Goal: Task Accomplishment & Management: Use online tool/utility

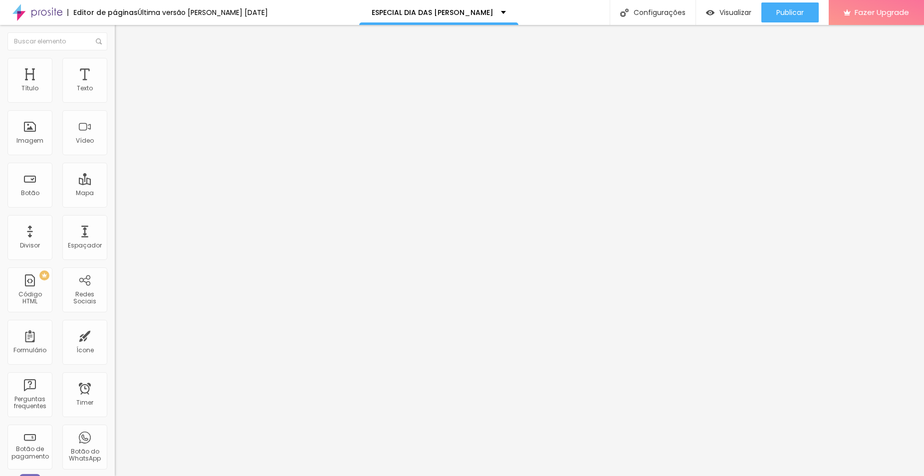
click at [115, 103] on span "Titulo 3" at bounding box center [129, 97] width 28 height 11
click at [115, 111] on span "Titulo 4" at bounding box center [128, 106] width 26 height 10
click at [41, 138] on div "Imagem" at bounding box center [29, 132] width 45 height 45
click at [32, 142] on div "Imagem" at bounding box center [29, 140] width 27 height 7
click at [124, 71] on span "Avançado" at bounding box center [140, 74] width 33 height 8
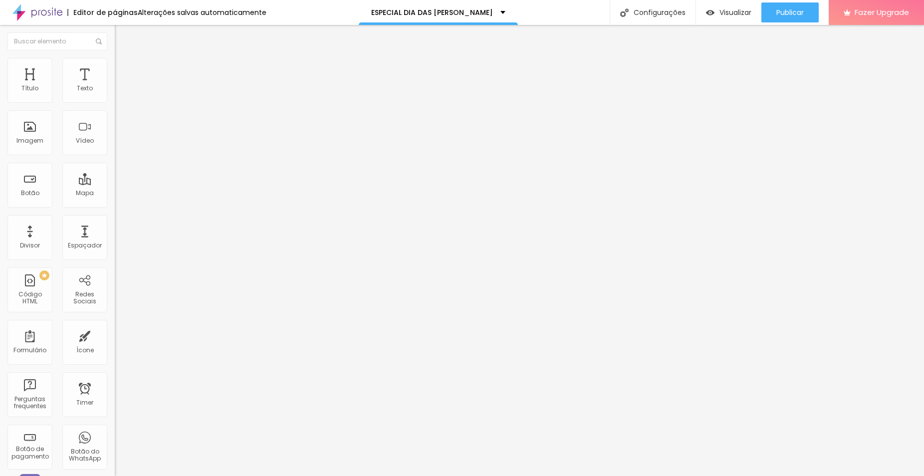
click at [115, 68] on li "Estilo" at bounding box center [172, 63] width 115 height 10
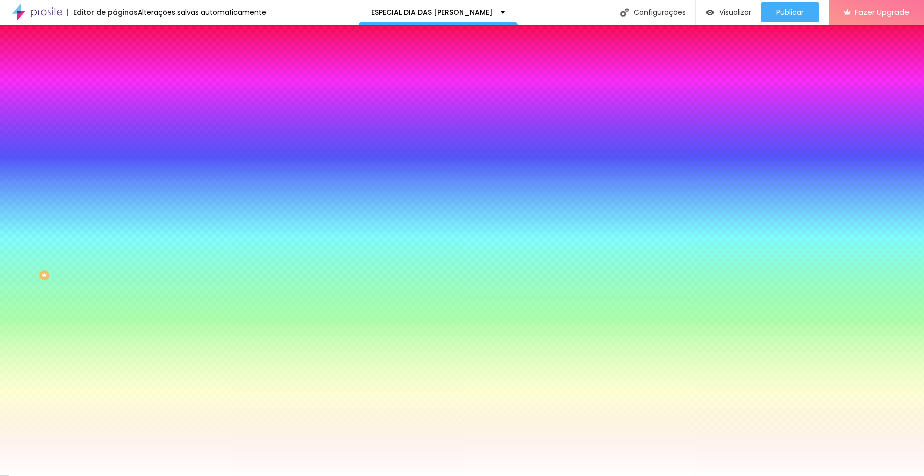
click at [115, 92] on span "Trocar imagem" at bounding box center [142, 87] width 54 height 8
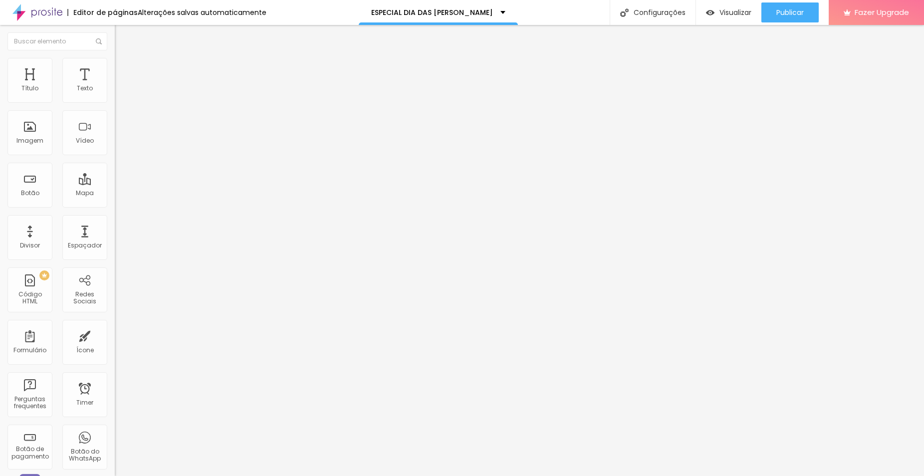
click at [124, 71] on span "Avançado" at bounding box center [140, 74] width 33 height 8
click at [124, 69] on span "Estilo" at bounding box center [131, 64] width 15 height 8
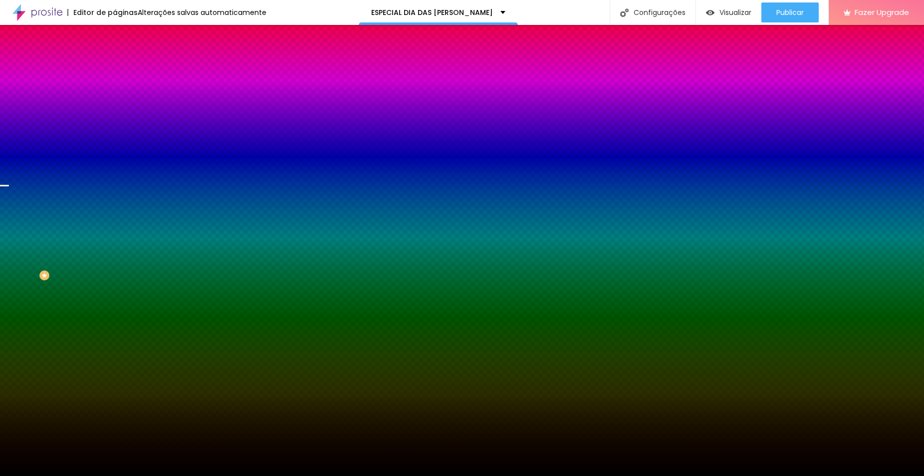
click at [115, 92] on span "Trocar imagem" at bounding box center [142, 87] width 54 height 8
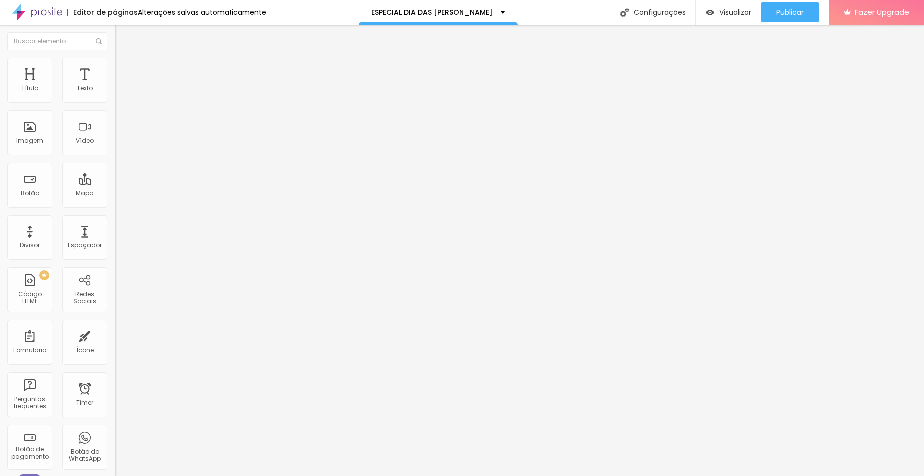
click at [124, 69] on span "Avançado" at bounding box center [140, 64] width 33 height 8
click at [38, 135] on div "Imagem" at bounding box center [29, 132] width 45 height 45
click at [115, 86] on span "Trocar imagem" at bounding box center [142, 81] width 54 height 8
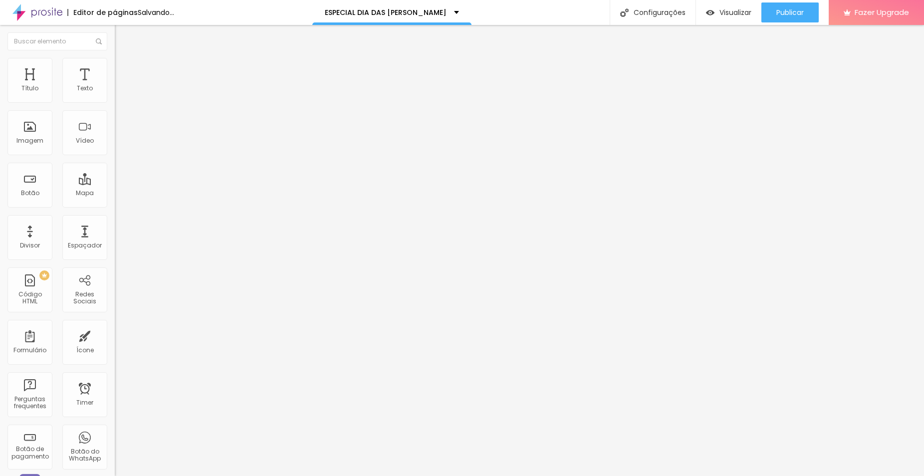
paste input "[URL][DOMAIN_NAME]"
type input "[URL][DOMAIN_NAME]"
paste input "[URL][DOMAIN_NAME][PERSON_NAME]"
type input "[URL][DOMAIN_NAME][PERSON_NAME]"
click at [115, 206] on input "[URL][DOMAIN_NAME]" at bounding box center [175, 201] width 120 height 10
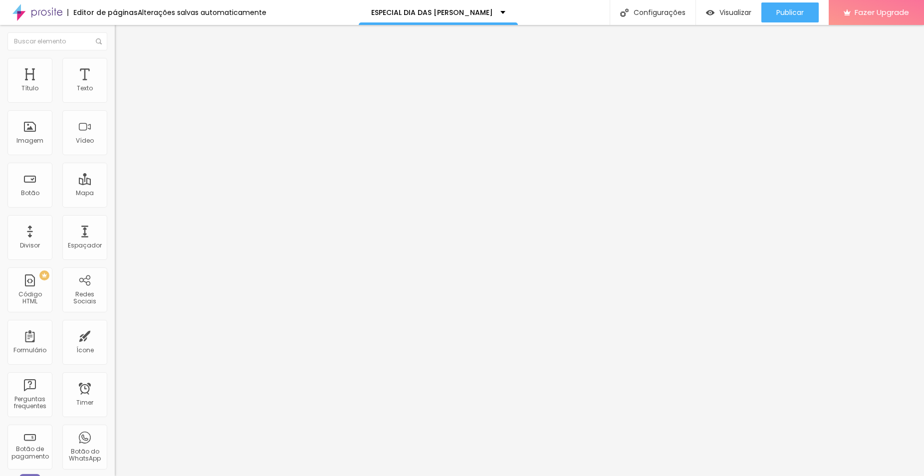
paste input "[URL][DOMAIN_NAME]"
type input "[URL][DOMAIN_NAME]"
click at [115, 157] on span "Normal" at bounding box center [126, 153] width 22 height 8
click at [115, 178] on div "Grande" at bounding box center [172, 175] width 115 height 6
drag, startPoint x: 56, startPoint y: 115, endPoint x: -16, endPoint y: 114, distance: 72.3
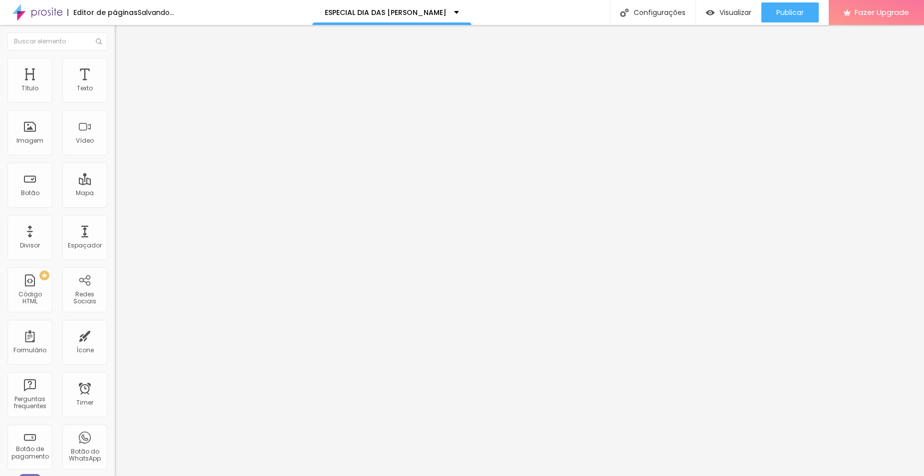
click at [0, 114] on html "Editor de páginas Salvando... ESPECIAL DIA DAS [PERSON_NAME] Configurações Conf…" at bounding box center [462, 238] width 924 height 476
type input "PAGAMENTO DA RESERVA"
click at [82, 240] on div "Espaçador" at bounding box center [84, 237] width 45 height 45
click at [124, 69] on span "Avançado" at bounding box center [140, 64] width 33 height 8
type input "13"
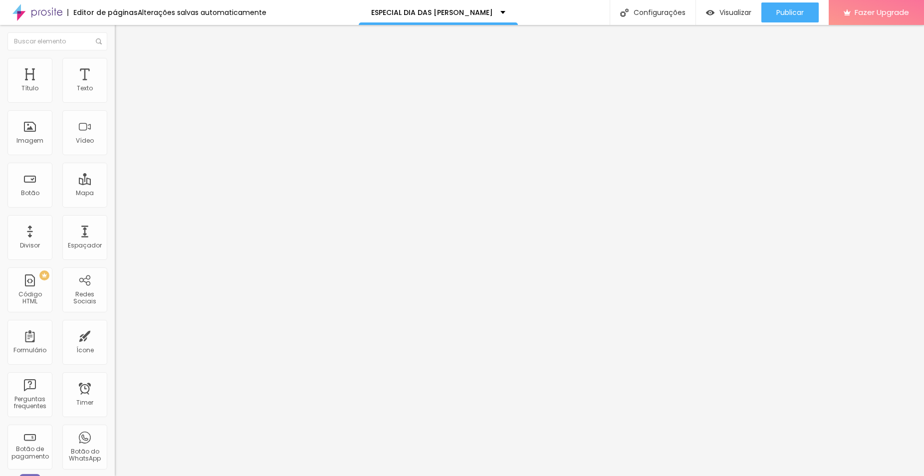
type input "13"
type input "33"
type input "48"
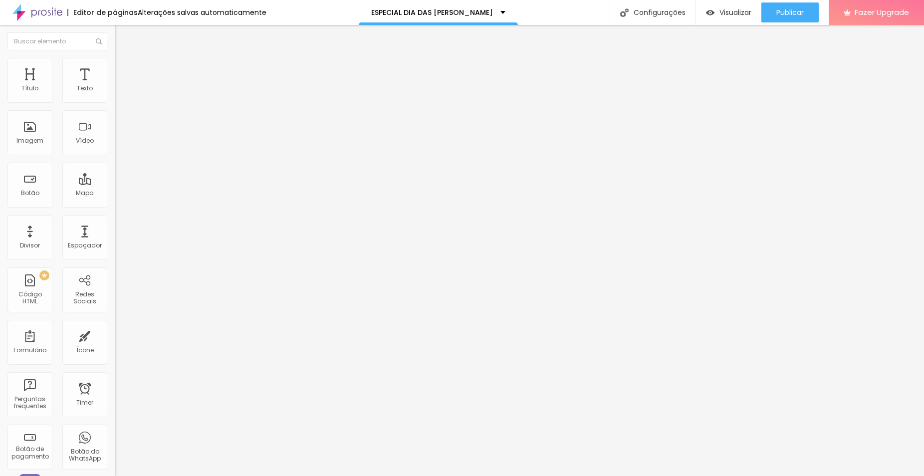
type input "51"
type input "52"
type input "51"
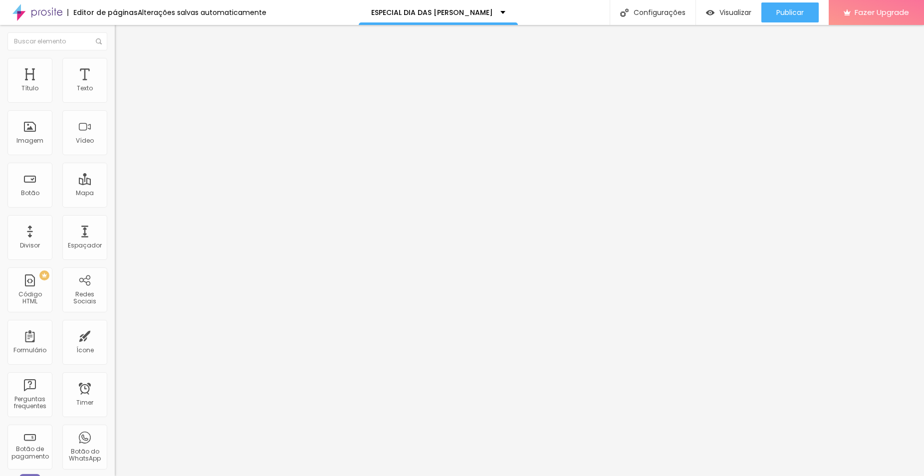
type input "51"
type input "50"
type input "49"
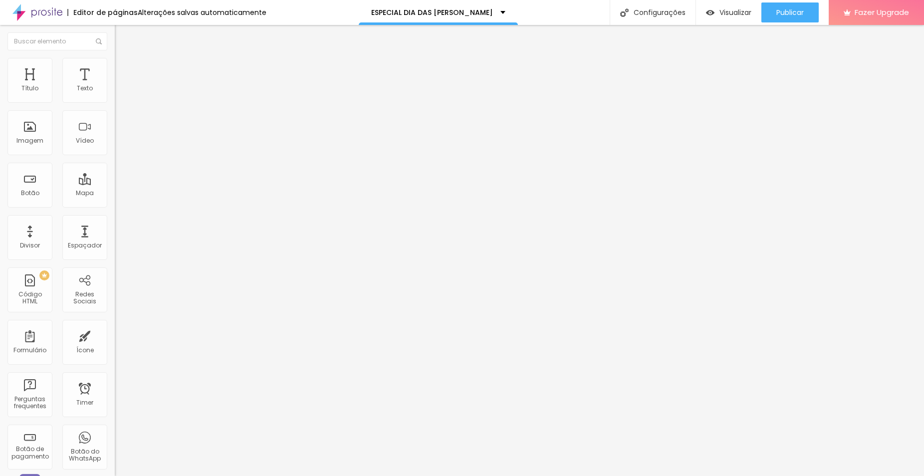
type input "45"
type input "39"
type input "34"
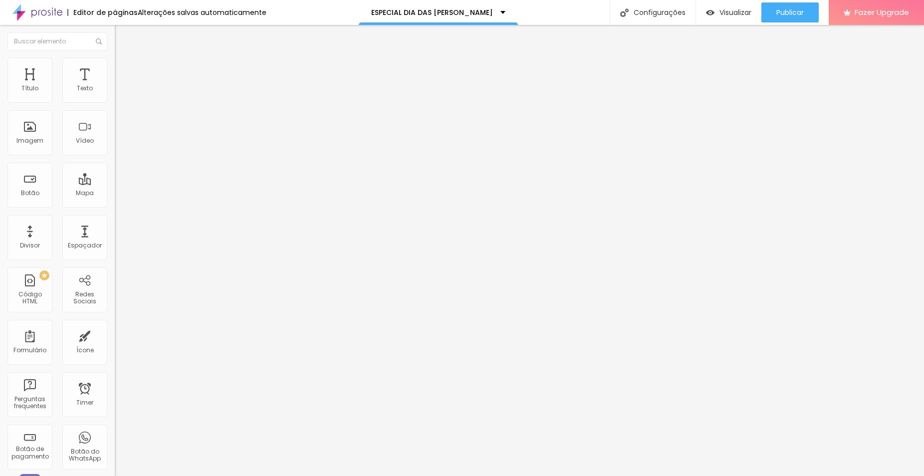
type input "34"
type input "27"
type input "23"
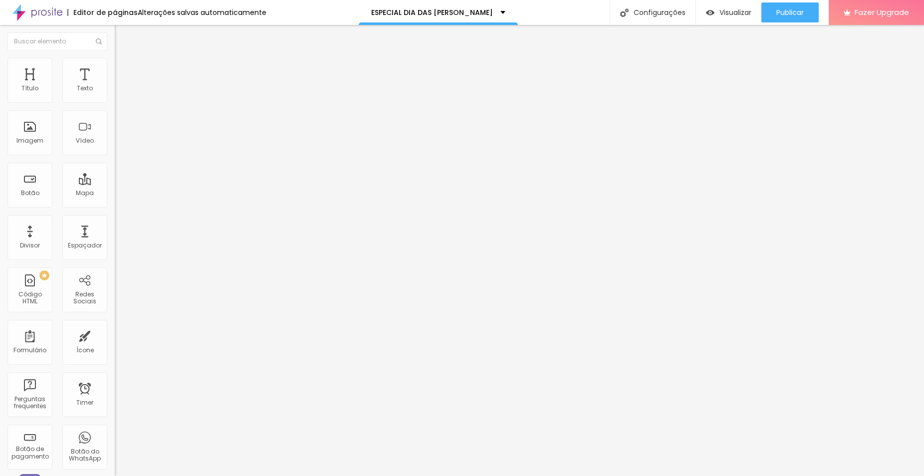
type input "21"
type input "22"
drag, startPoint x: 31, startPoint y: 101, endPoint x: 36, endPoint y: 101, distance: 5.5
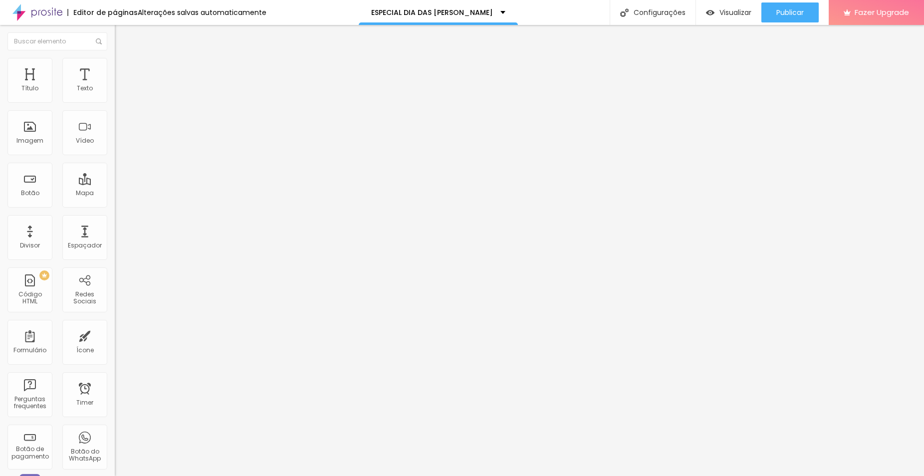
type input "22"
click at [115, 184] on input "range" at bounding box center [147, 188] width 64 height 8
type input "17"
type input "27"
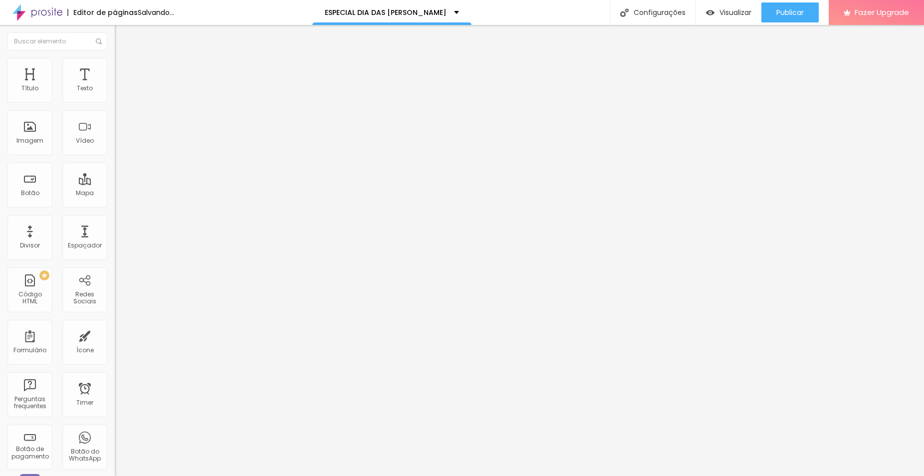
type input "27"
type input "39"
type input "41"
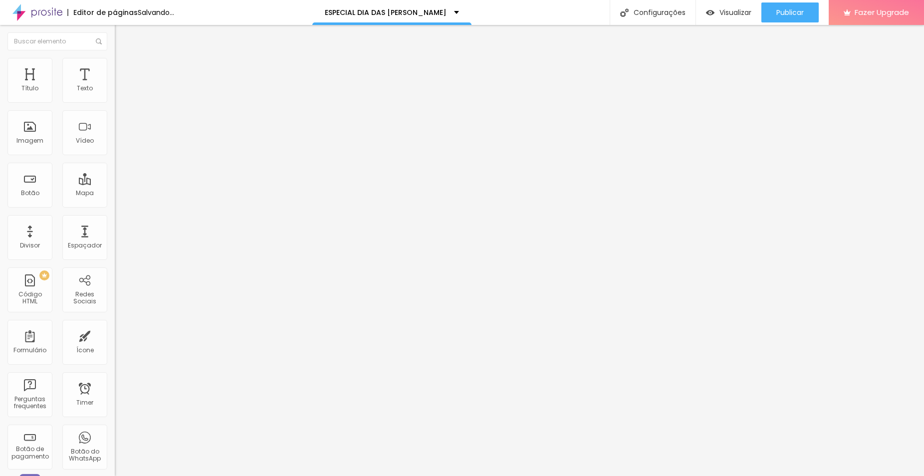
type input "44"
type input "45"
type input "46"
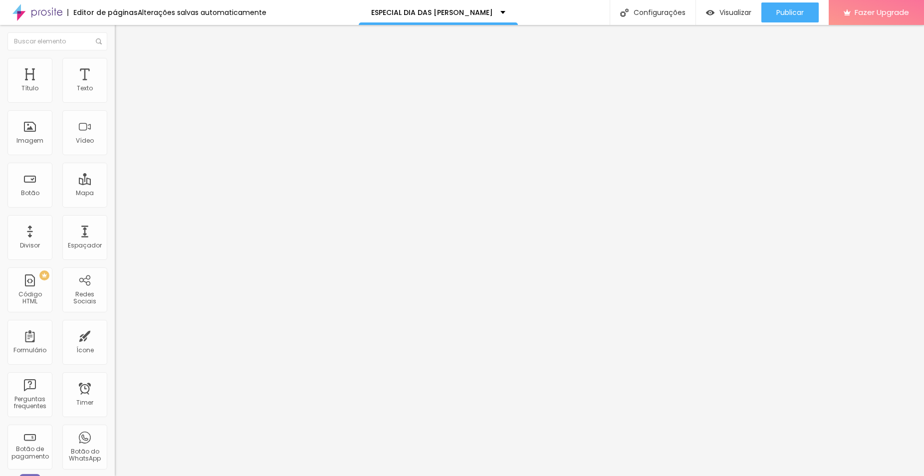
type input "46"
type input "47"
type input "48"
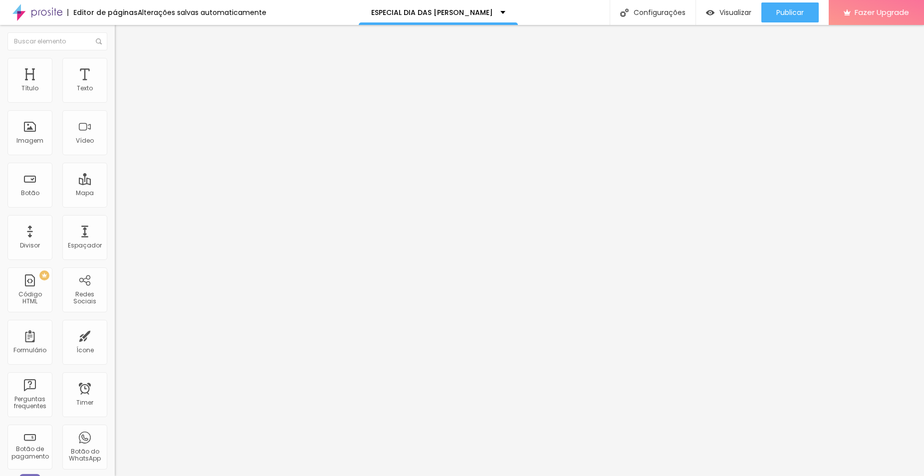
type input "49"
type input "48"
type input "47"
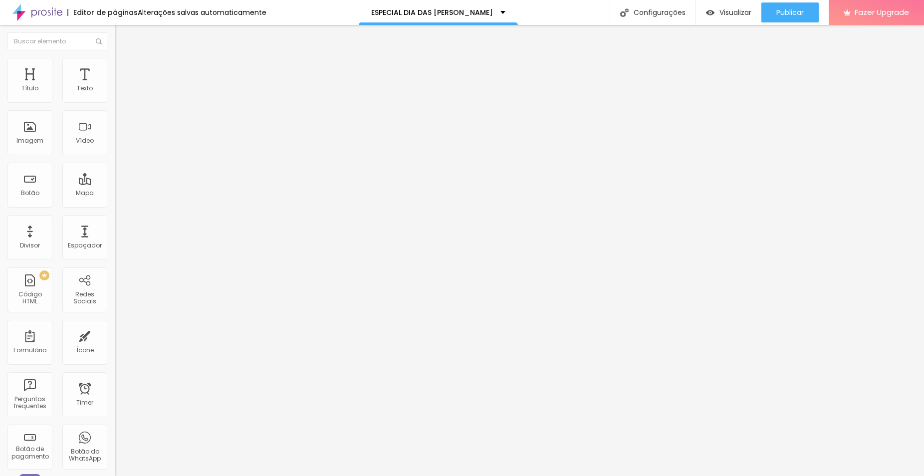
type input "47"
type input "46"
type input "45"
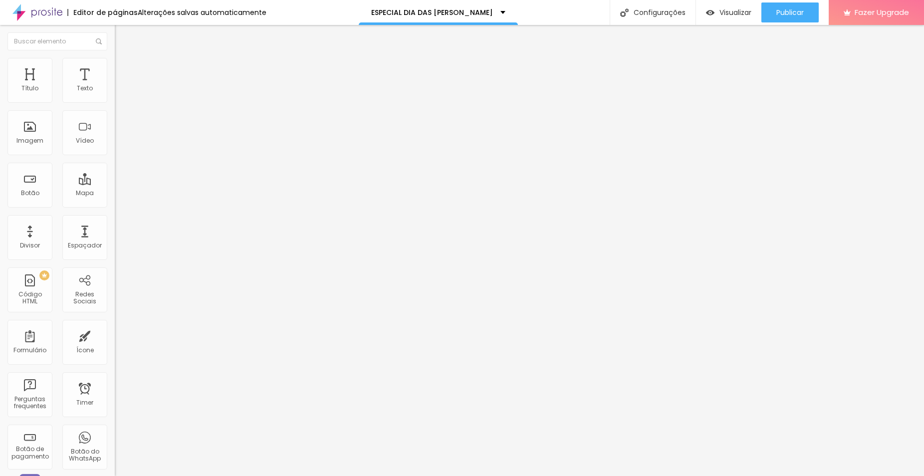
type input "44"
type input "42"
type input "41"
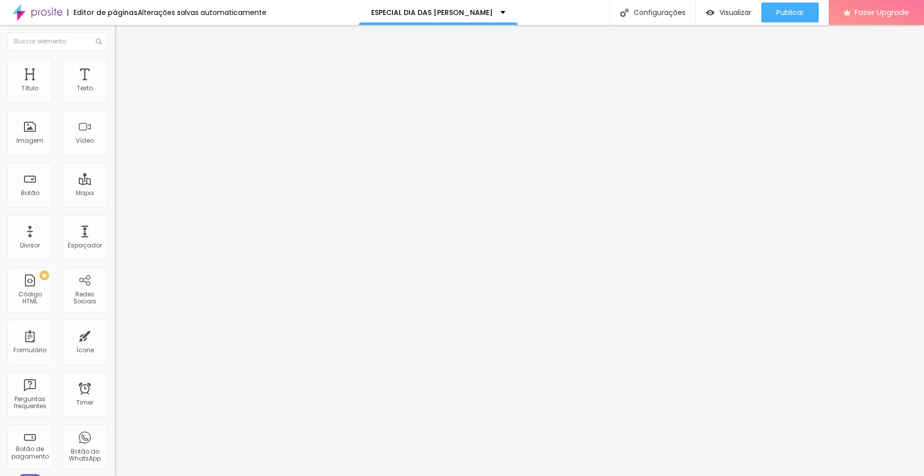
type input "41"
drag, startPoint x: 30, startPoint y: 124, endPoint x: 48, endPoint y: 123, distance: 18.5
type input "41"
click at [115, 325] on input "range" at bounding box center [147, 329] width 64 height 8
click at [115, 58] on li "Estilo" at bounding box center [172, 53] width 115 height 10
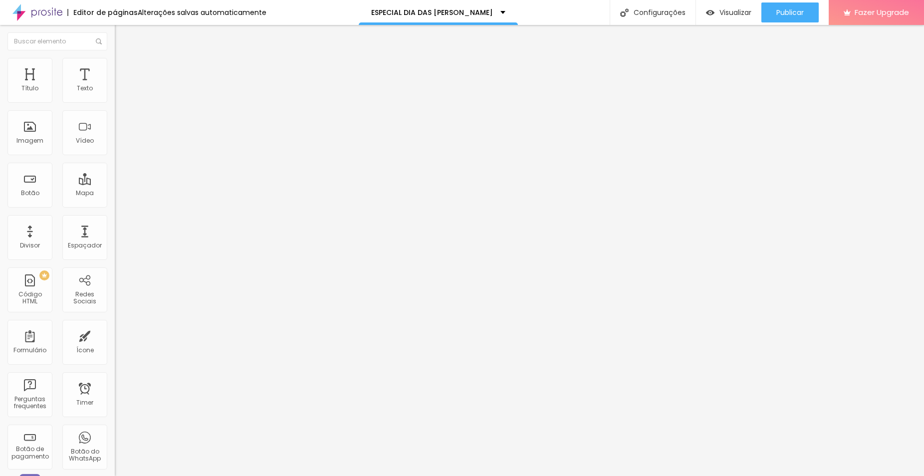
click at [115, 96] on button "button" at bounding box center [122, 90] width 14 height 10
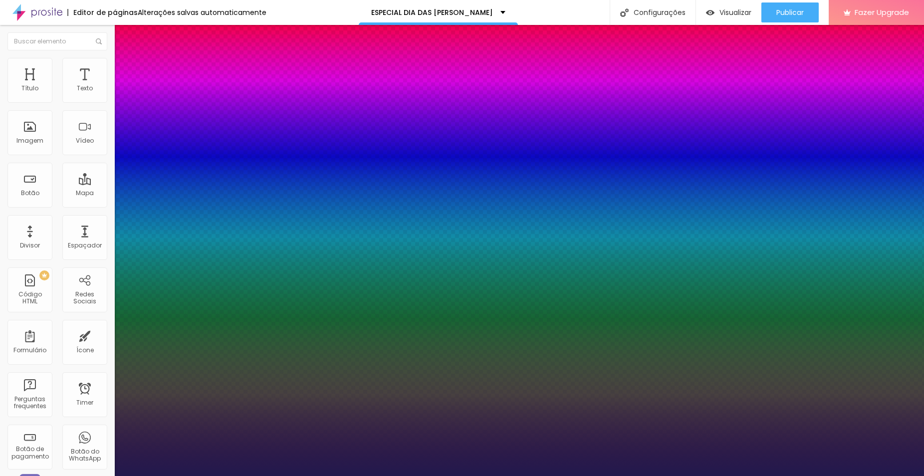
type input "1"
type input "14"
type input "1"
type input "15"
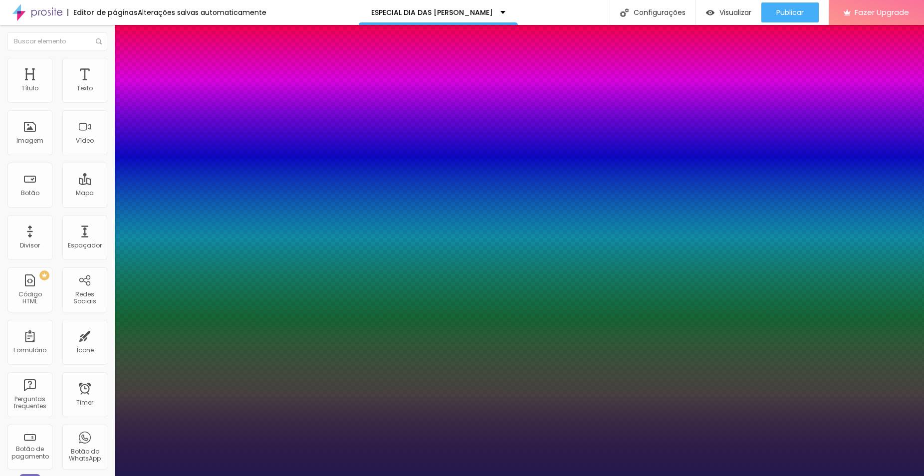
type input "15"
type input "1"
type input "17"
type input "1"
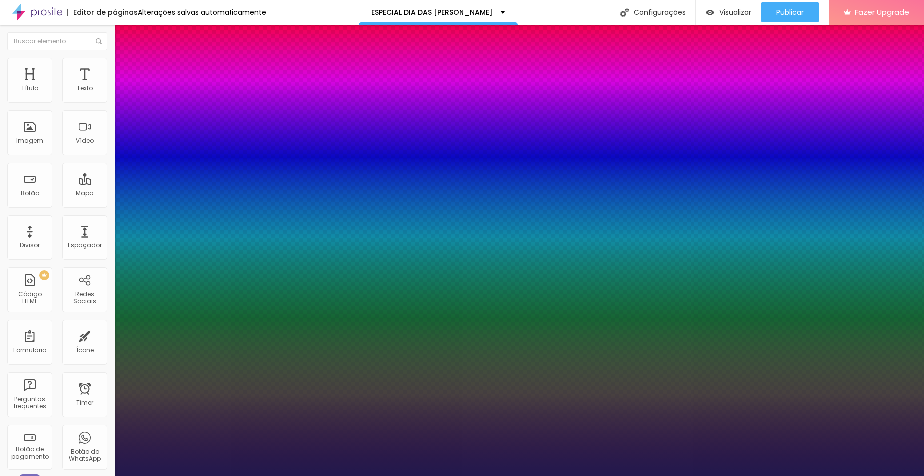
type input "21"
type input "1"
type input "22"
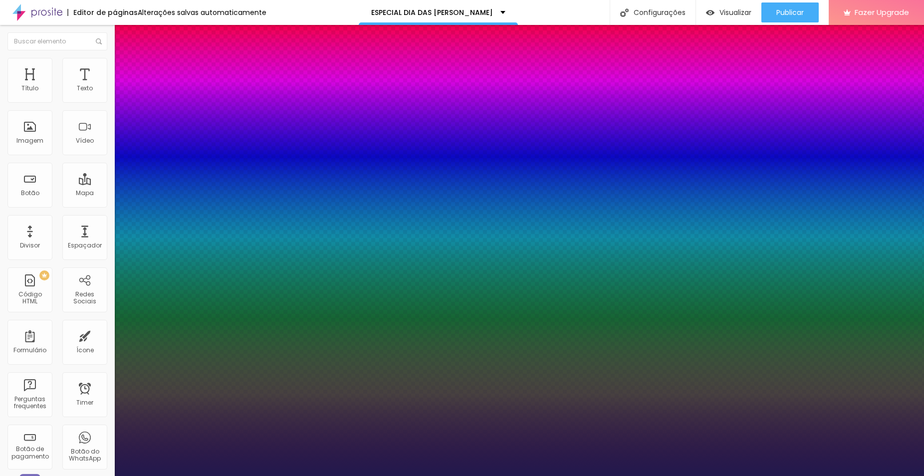
type input "1"
type input "25"
type input "1"
type input "27"
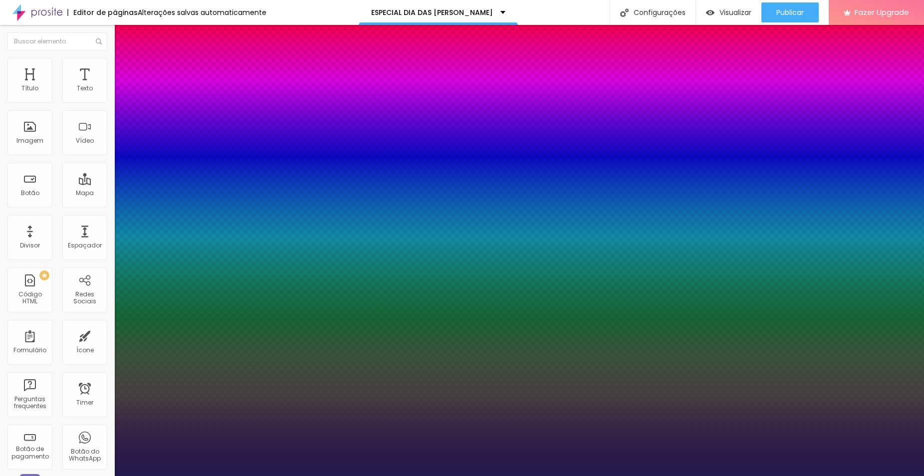
type input "27"
type input "1"
type input "30"
type input "1"
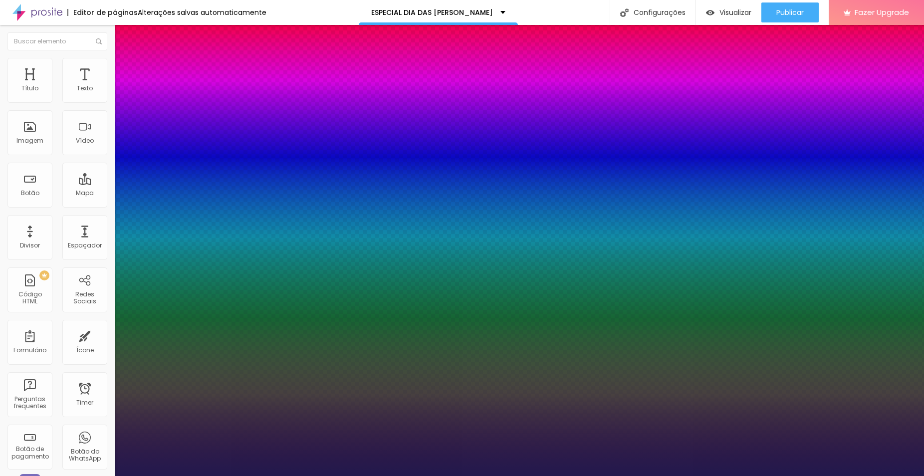
type input "31"
type input "1"
type input "33"
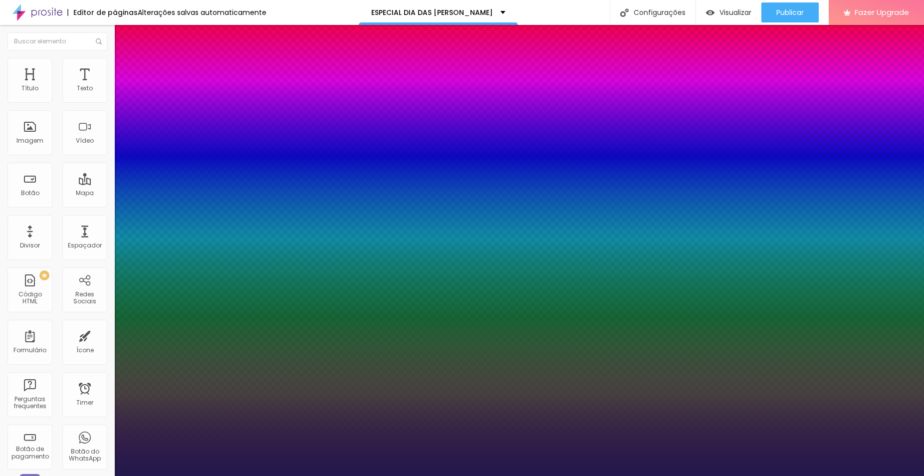
type input "1"
type input "34"
type input "1"
type input "36"
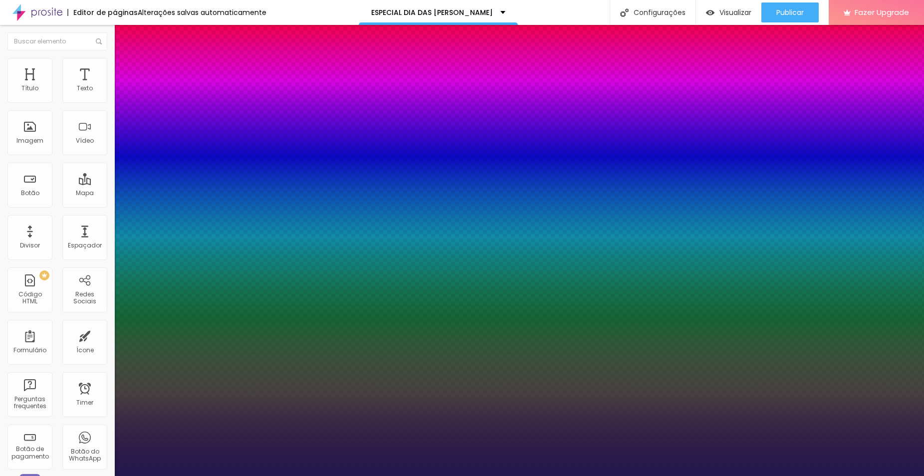
type input "36"
type input "1"
type input "39"
type input "1"
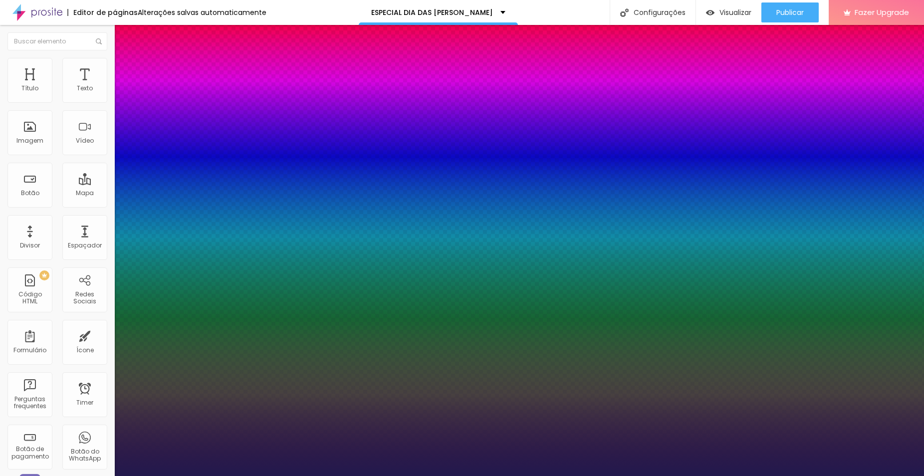
type input "37"
type input "1"
type input "36"
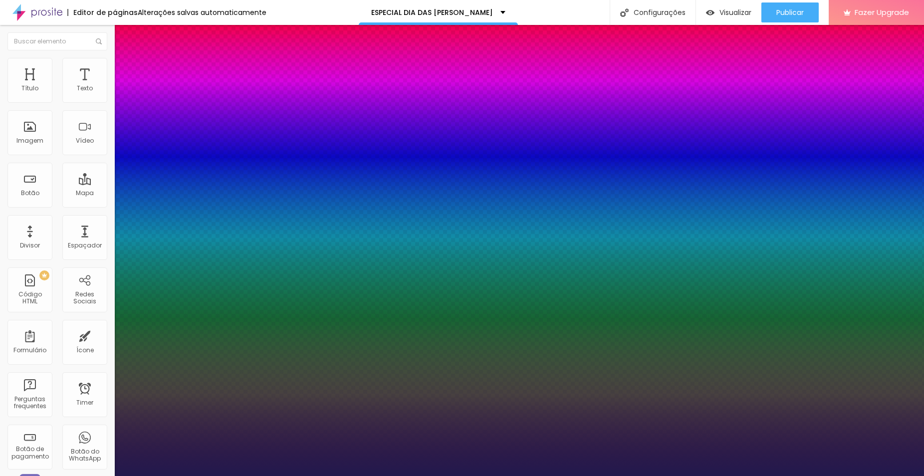
type input "1"
type input "35"
type input "1"
type input "34"
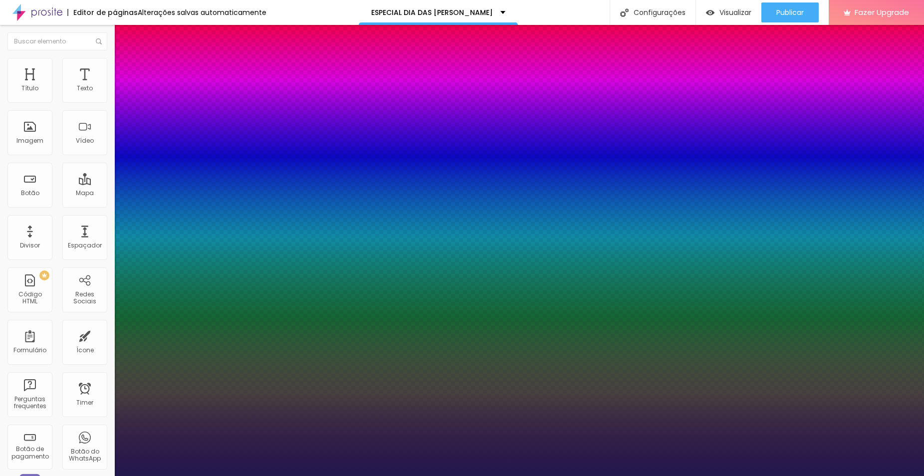
type input "34"
type input "1"
type input "33"
type input "1"
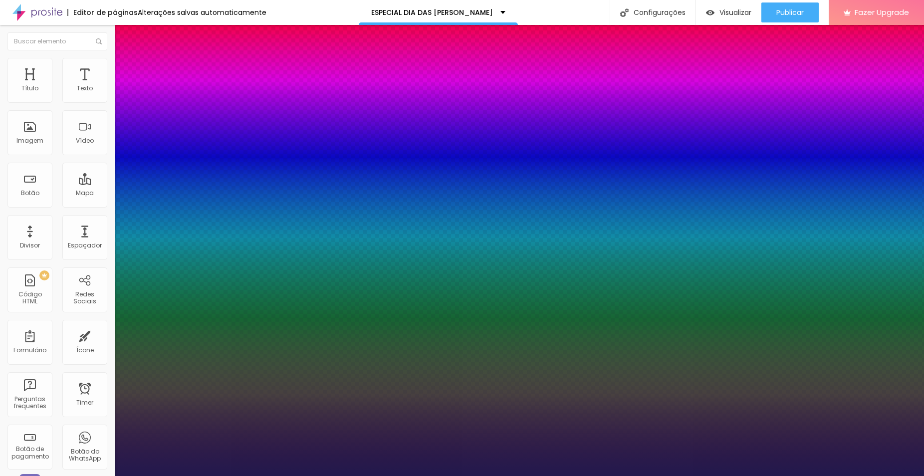
type input "32"
type input "1"
type input "31"
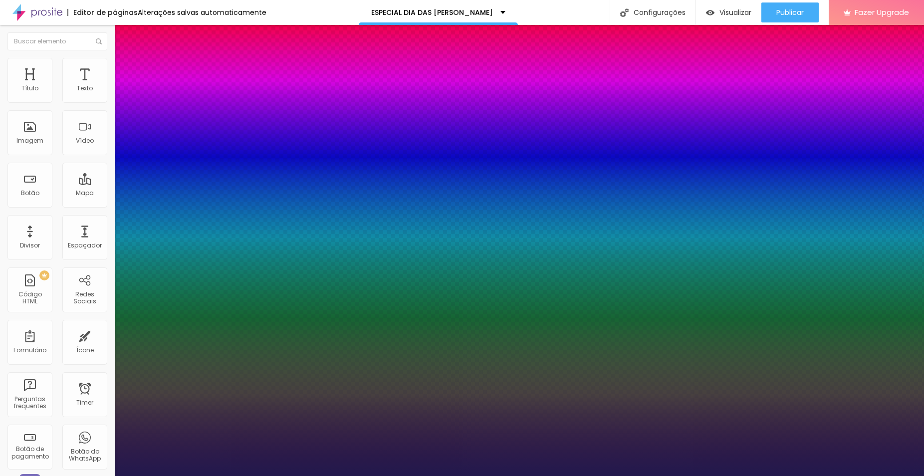
type input "1"
type input "30"
type input "1"
type input "29"
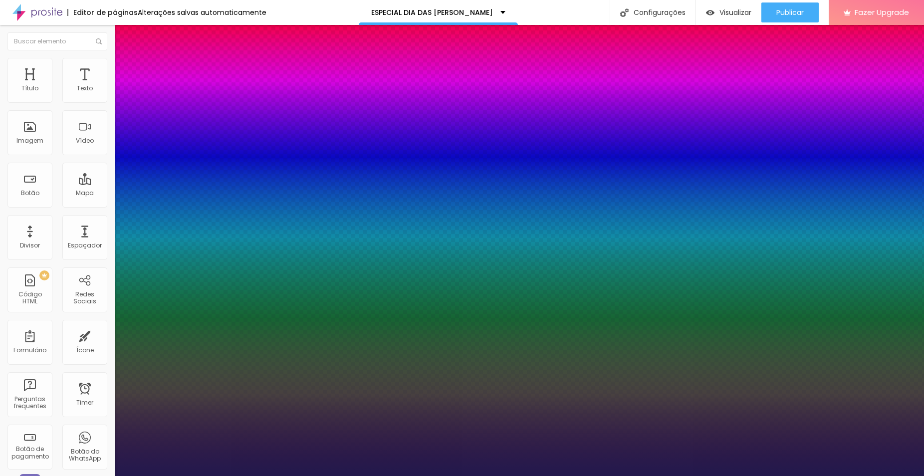
type input "29"
type input "1"
type input "28"
type input "1"
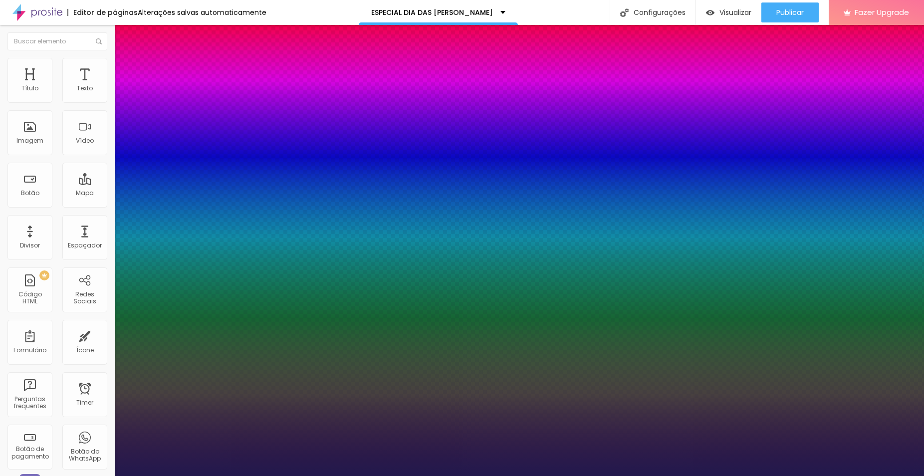
type input "27"
type input "1"
type input "26"
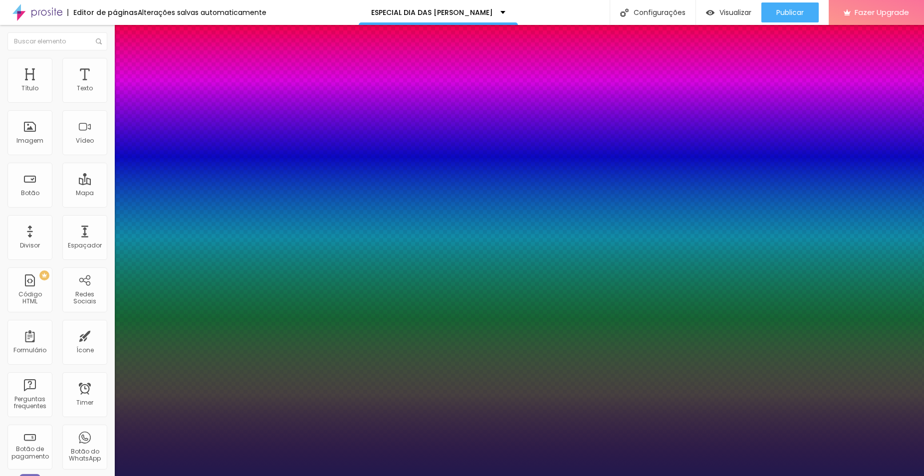
type input "1"
type input "25"
type input "1"
drag, startPoint x: 133, startPoint y: 167, endPoint x: 142, endPoint y: 166, distance: 9.0
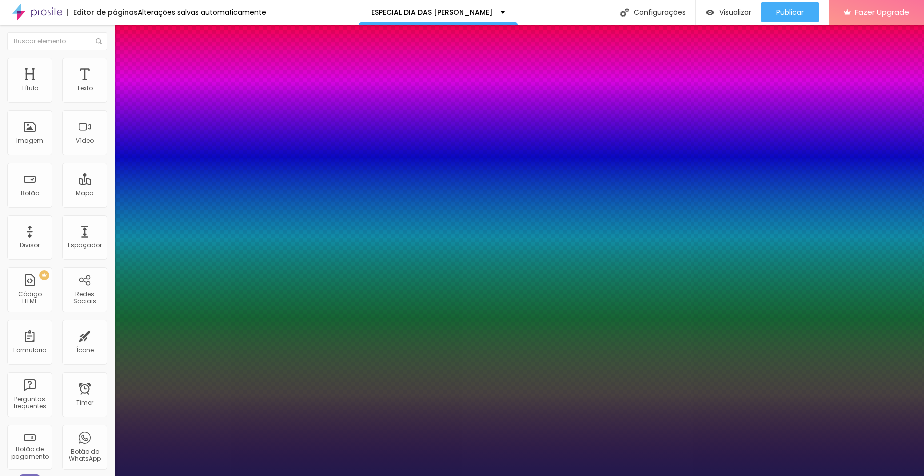
type input "25"
click at [843, 475] on div at bounding box center [462, 476] width 924 height 0
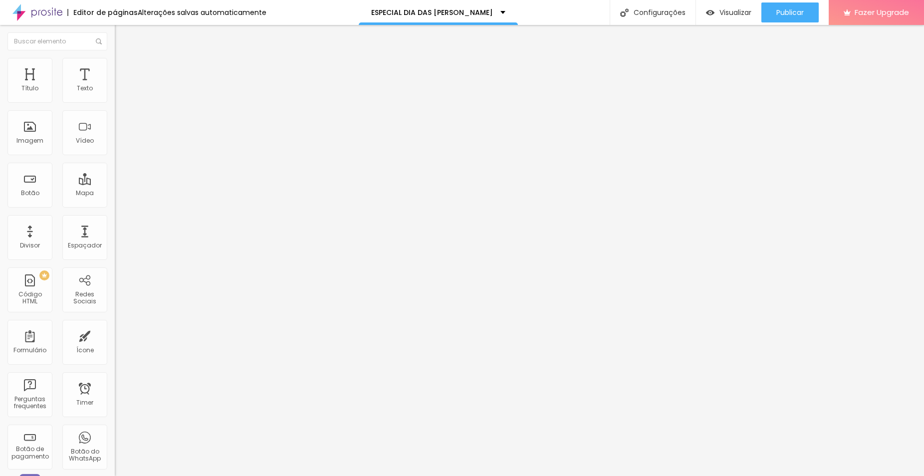
click at [115, 119] on img at bounding box center [118, 115] width 7 height 7
click at [115, 156] on span "Normal" at bounding box center [126, 153] width 22 height 8
click at [115, 179] on span "Grande" at bounding box center [126, 174] width 23 height 8
drag, startPoint x: 63, startPoint y: 109, endPoint x: 7, endPoint y: 110, distance: 55.9
click at [115, 94] on input "Click me" at bounding box center [175, 89] width 120 height 10
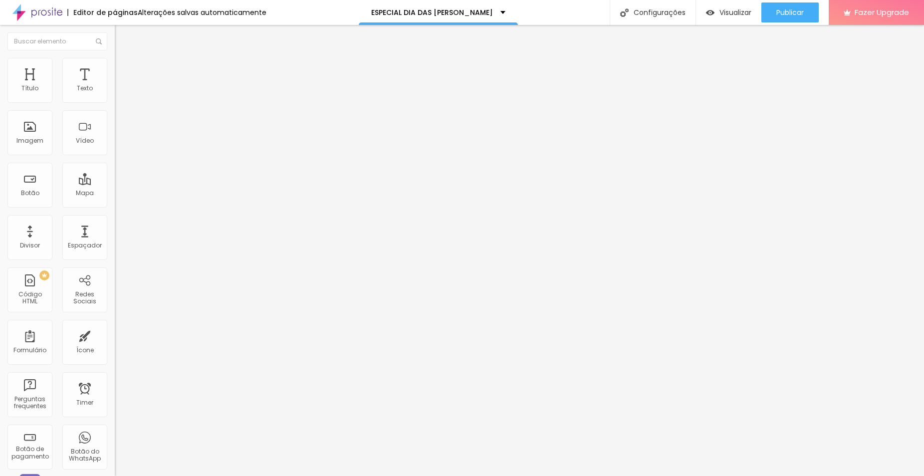
drag, startPoint x: 62, startPoint y: 114, endPoint x: 4, endPoint y: 114, distance: 58.4
click at [115, 114] on div "Texto Click me Alinhamento [GEOGRAPHIC_DATA] Link URL https:// Abrir em uma nov…" at bounding box center [172, 150] width 115 height 145
type input "R$ 200"
click at [124, 68] on span "Estilo" at bounding box center [131, 64] width 15 height 8
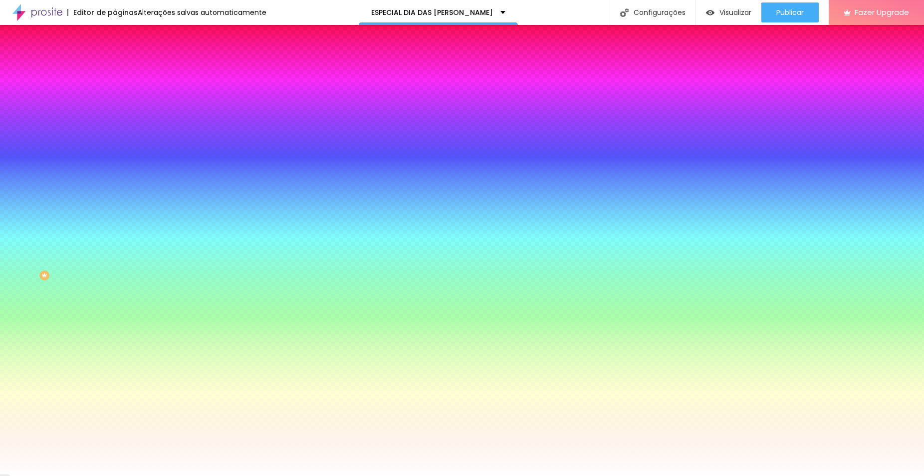
click at [124, 70] on span "Avançado" at bounding box center [140, 74] width 33 height 8
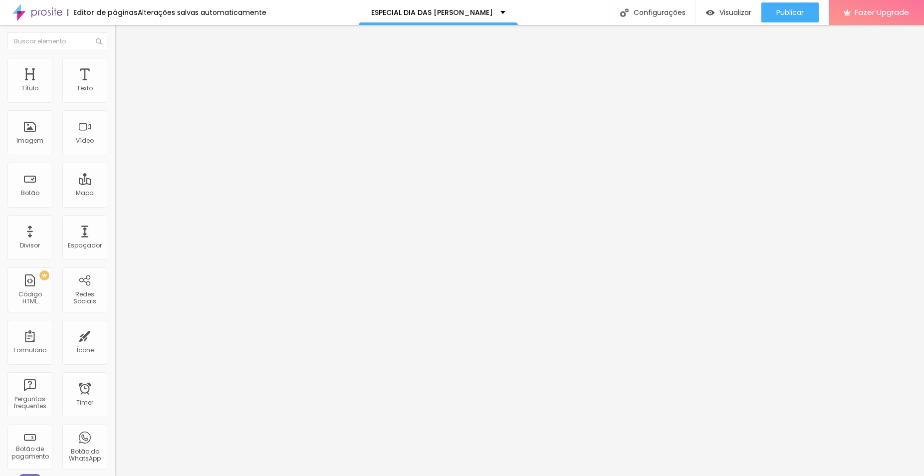
type input "7"
type input "10"
type input "14"
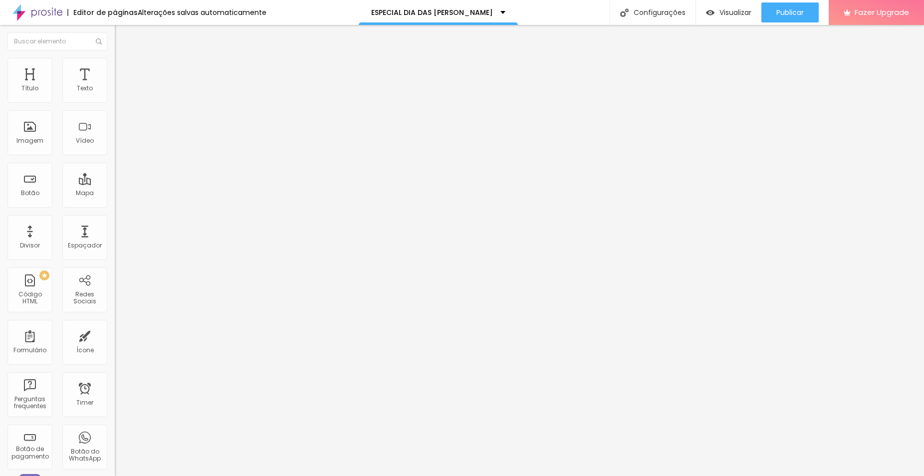
type input "14"
type input "22"
type input "29"
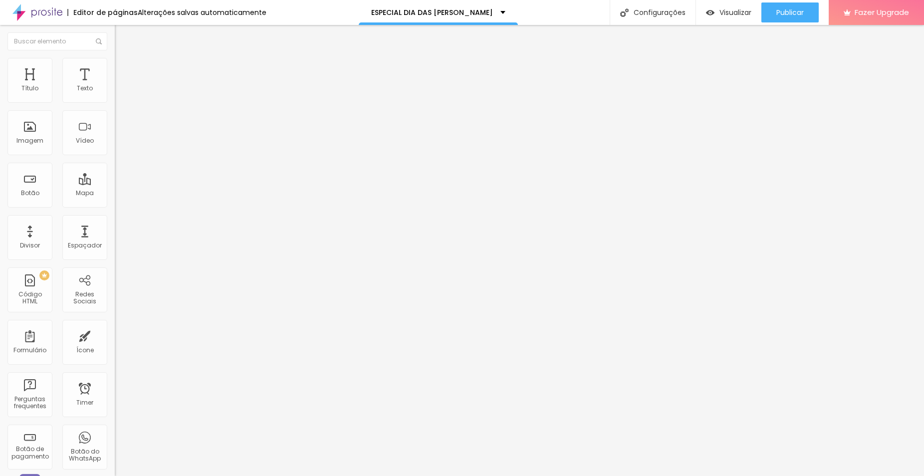
type input "33"
type input "36"
type input "39"
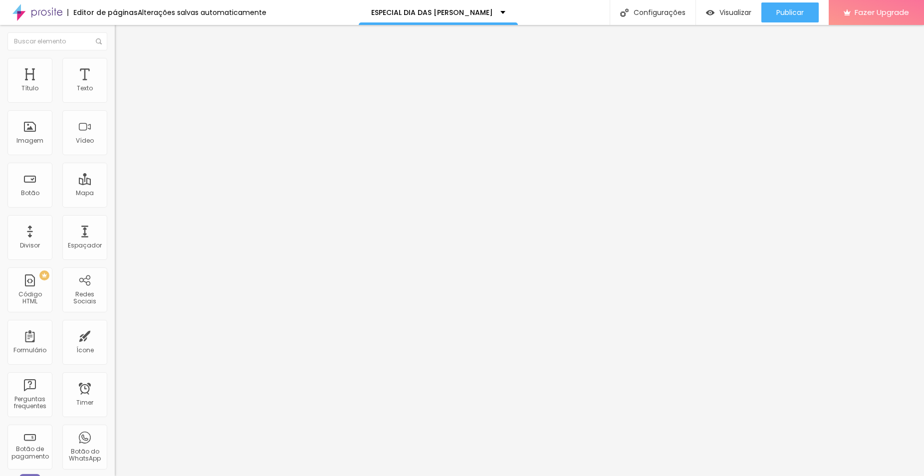
type input "39"
type input "38"
type input "37"
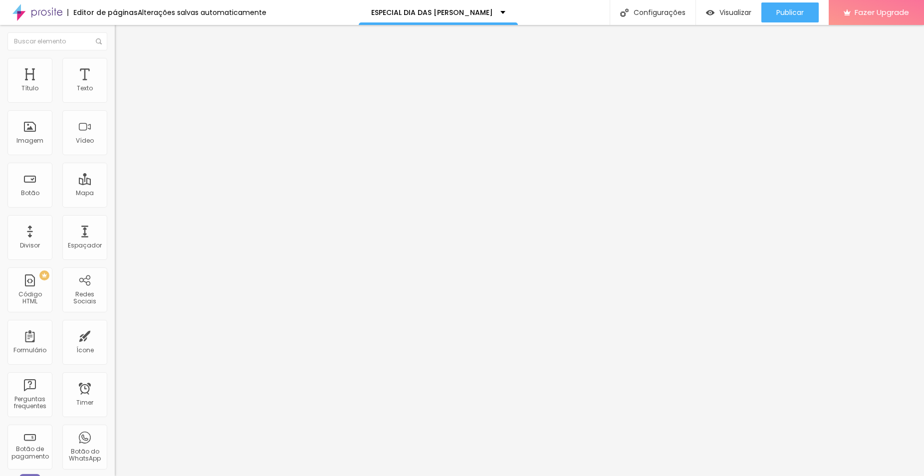
type input "36"
type input "35"
type input "34"
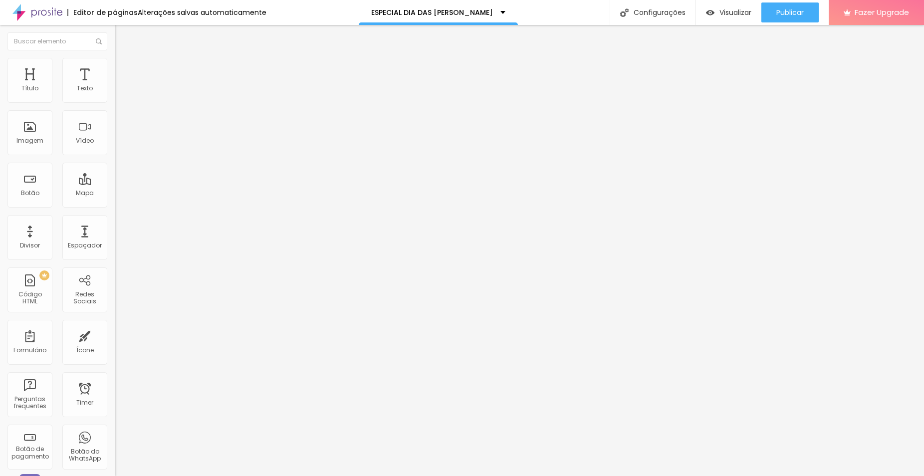
type input "34"
type input "33"
type input "32"
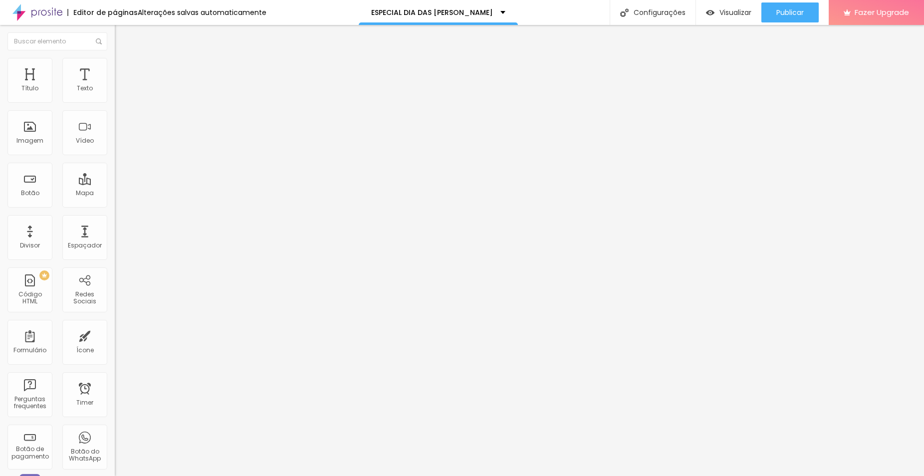
type input "30"
drag, startPoint x: 28, startPoint y: 123, endPoint x: 42, endPoint y: 123, distance: 14.0
type input "30"
click at [115, 335] on input "range" at bounding box center [147, 339] width 64 height 8
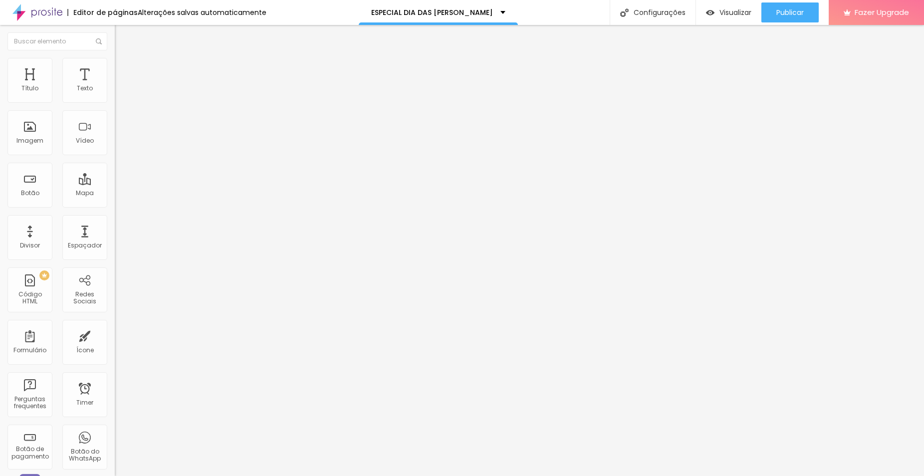
click at [124, 69] on span "Estilo" at bounding box center [131, 64] width 15 height 8
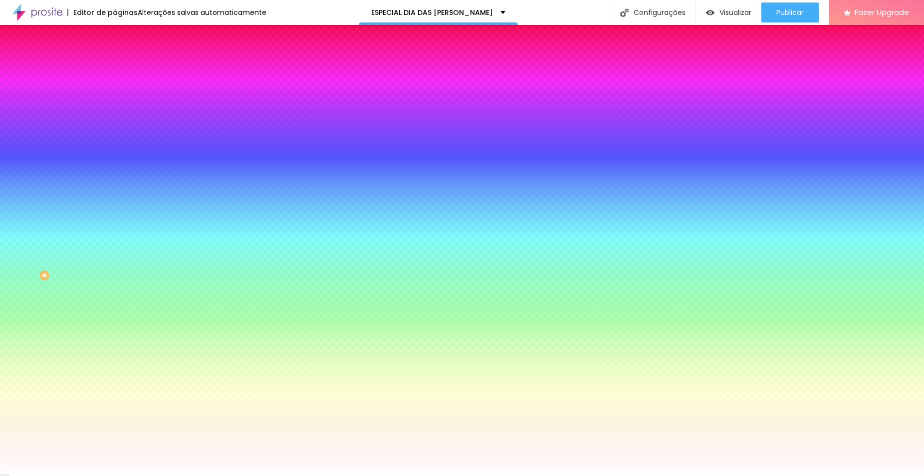
click at [115, 95] on div at bounding box center [172, 95] width 115 height 0
click at [87, 182] on div at bounding box center [462, 238] width 924 height 476
type input "#824D15"
drag, startPoint x: 18, startPoint y: 114, endPoint x: 70, endPoint y: 150, distance: 63.1
click at [70, 150] on div at bounding box center [462, 238] width 924 height 476
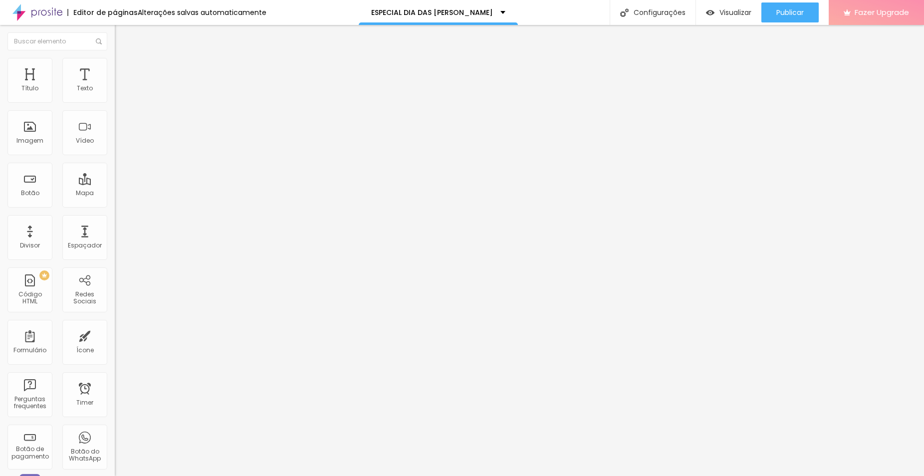
click at [873, 1] on div "Fazer Upgrade" at bounding box center [876, 12] width 65 height 25
drag, startPoint x: 84, startPoint y: 214, endPoint x: 3, endPoint y: 210, distance: 80.9
click at [115, 210] on div "Texto R$ 200 Alinhamento [GEOGRAPHIC_DATA] Link URL https:// Abrir em uma nova …" at bounding box center [172, 150] width 115 height 145
paste input "[URL][DOMAIN_NAME]"
type input "[URL][DOMAIN_NAME]"
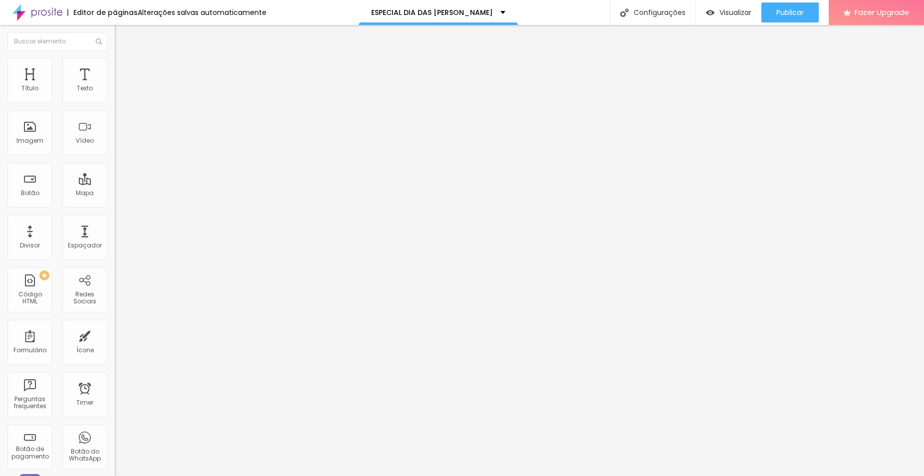
click at [115, 218] on div at bounding box center [172, 218] width 115 height 0
click at [115, 157] on span "Grande" at bounding box center [126, 153] width 23 height 8
click at [115, 162] on div "Pequeno" at bounding box center [172, 159] width 115 height 6
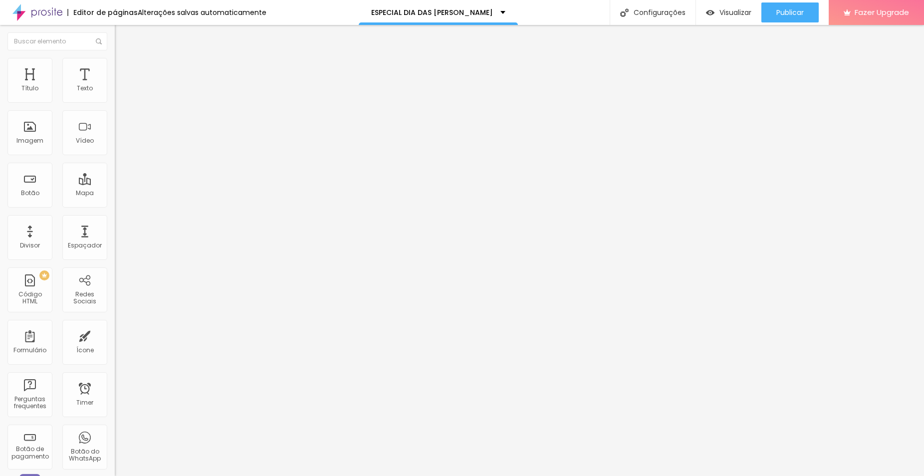
click at [115, 172] on div "Normal" at bounding box center [172, 169] width 115 height 6
click at [115, 179] on span "Grande" at bounding box center [126, 174] width 23 height 8
click at [124, 69] on span "Estilo" at bounding box center [131, 64] width 15 height 8
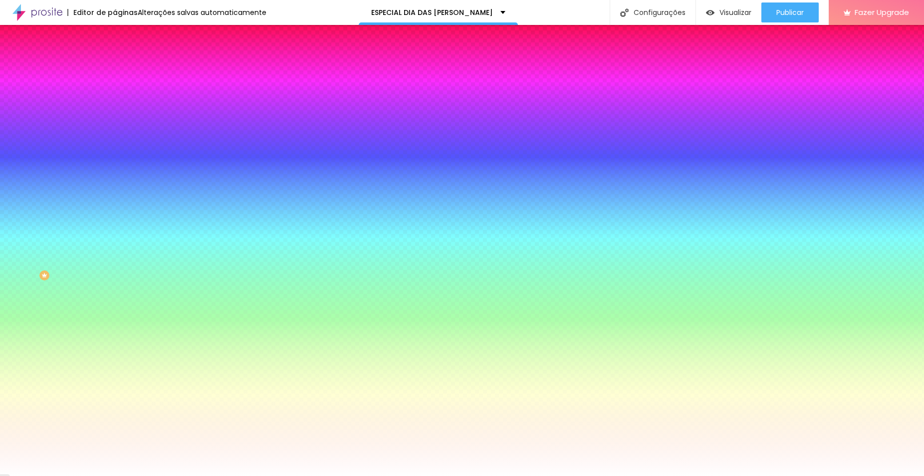
click at [119, 126] on icon "button" at bounding box center [122, 127] width 6 height 6
type input "18"
type input "20"
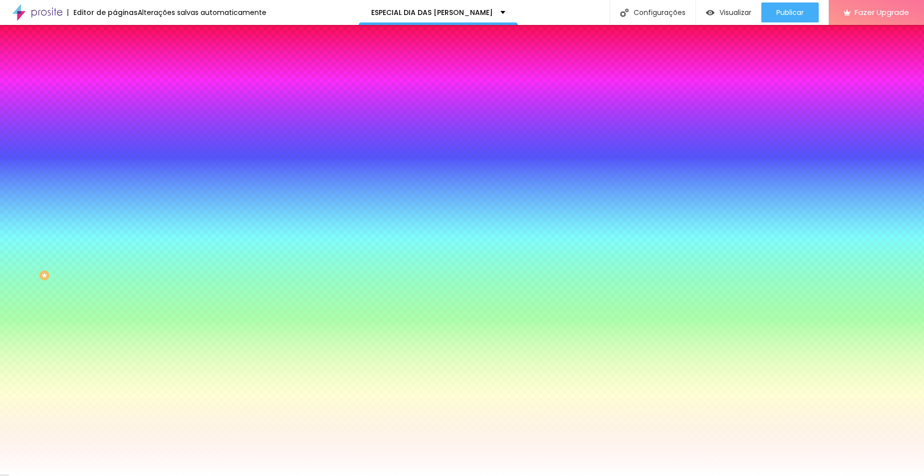
type input "22"
type input "23"
type input "24"
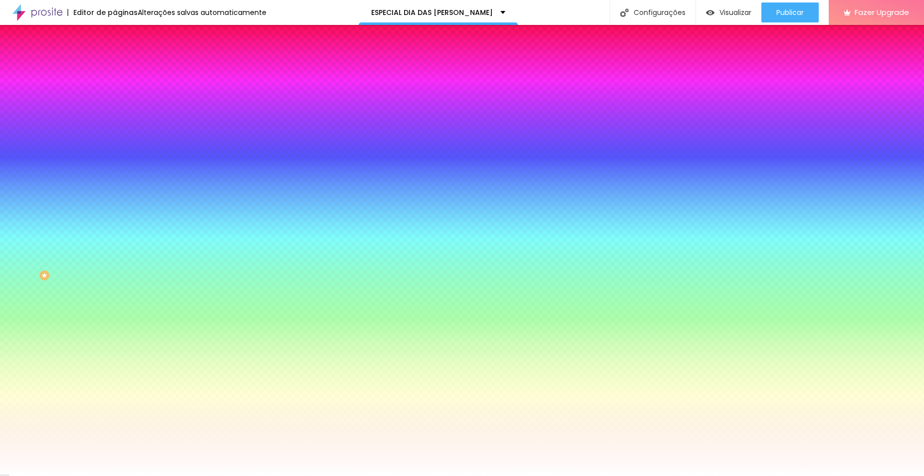
type input "24"
type input "25"
type input "26"
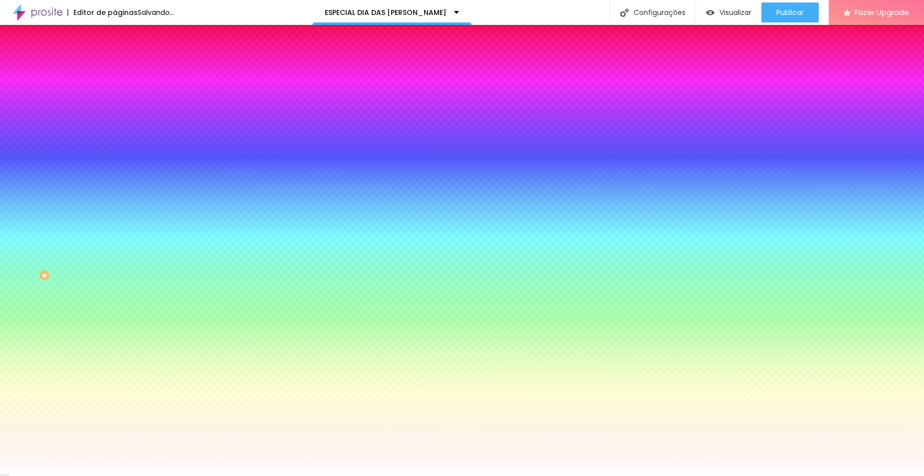
drag, startPoint x: 152, startPoint y: 191, endPoint x: 199, endPoint y: 196, distance: 46.7
click at [414, 475] on div at bounding box center [462, 476] width 924 height 0
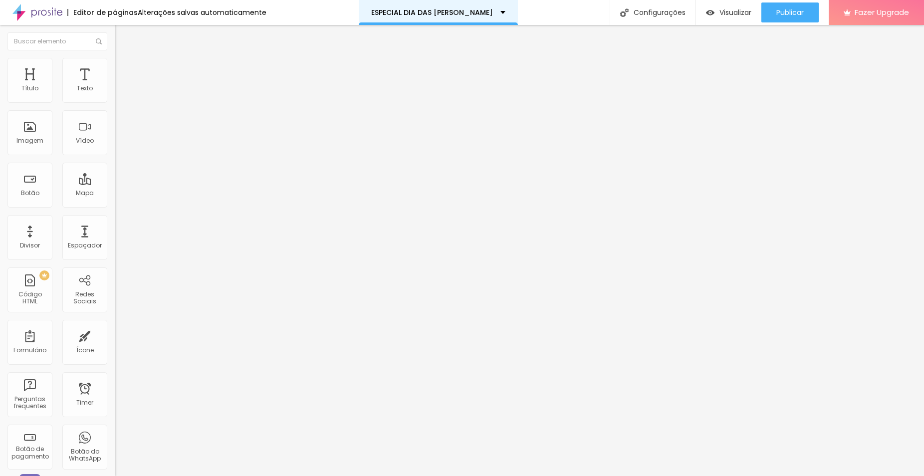
click at [461, 4] on div "ESPECIAL DIA DAS [PERSON_NAME]" at bounding box center [438, 12] width 159 height 25
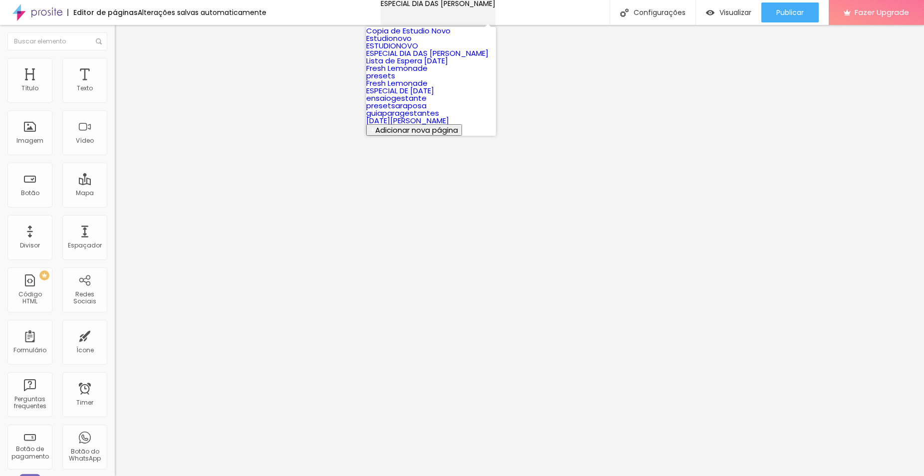
click at [457, 7] on div "ESPECIAL DIA DAS [PERSON_NAME]" at bounding box center [438, 3] width 115 height 7
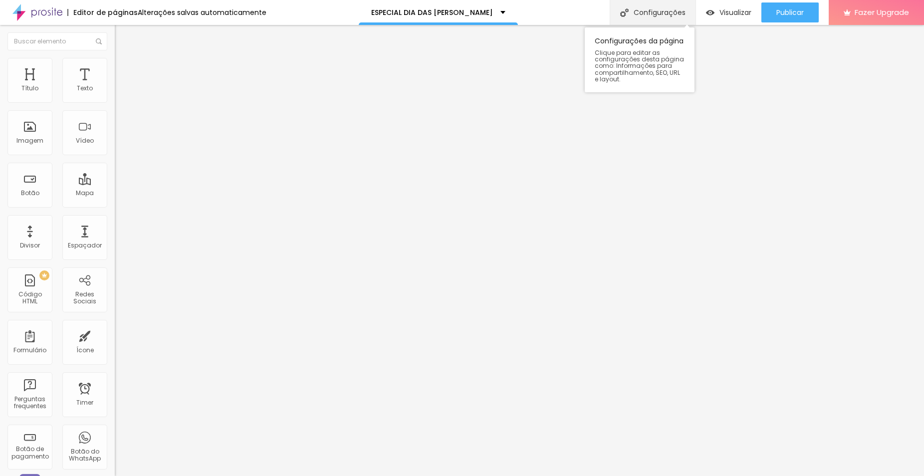
click at [649, 16] on div "Configurações" at bounding box center [653, 12] width 86 height 25
drag, startPoint x: 485, startPoint y: 125, endPoint x: 360, endPoint y: 124, distance: 125.2
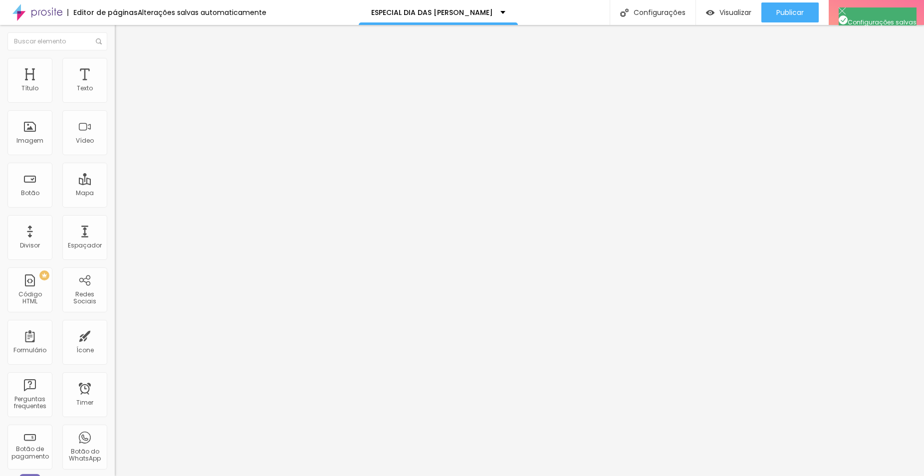
drag, startPoint x: 72, startPoint y: 100, endPoint x: 80, endPoint y: 102, distance: 8.6
click at [115, 184] on input "range" at bounding box center [147, 188] width 64 height 8
click at [124, 69] on span "Estilo" at bounding box center [131, 64] width 15 height 8
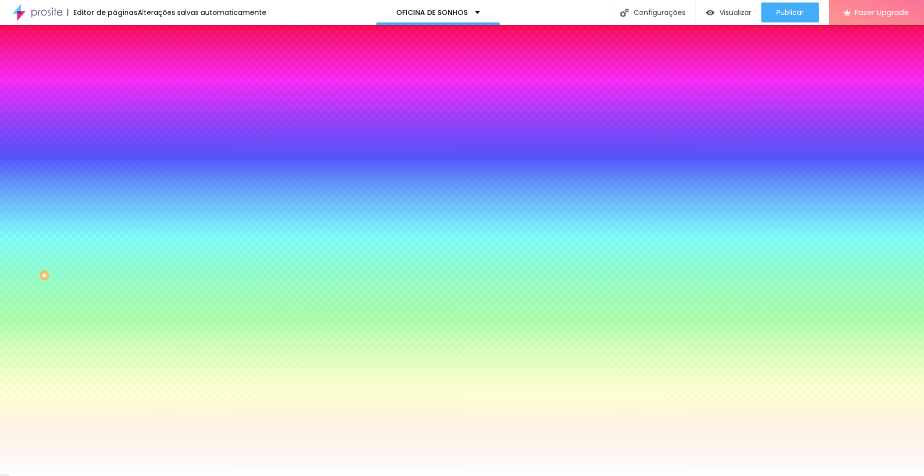
click at [115, 95] on div at bounding box center [172, 95] width 115 height 0
click at [88, 176] on div at bounding box center [462, 238] width 924 height 476
click at [88, 180] on div at bounding box center [462, 238] width 924 height 476
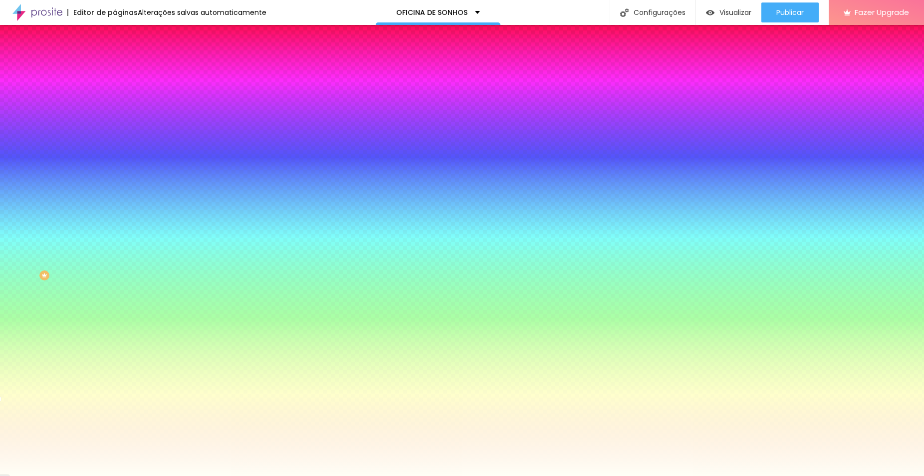
click at [115, 105] on div at bounding box center [172, 105] width 115 height 0
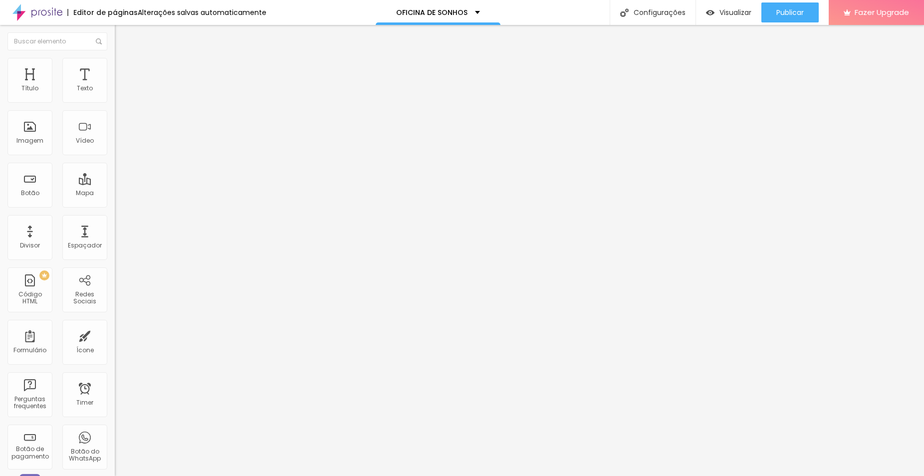
click at [124, 69] on span "Estilo" at bounding box center [131, 64] width 15 height 8
click at [124, 68] on span "Estilo" at bounding box center [131, 64] width 15 height 8
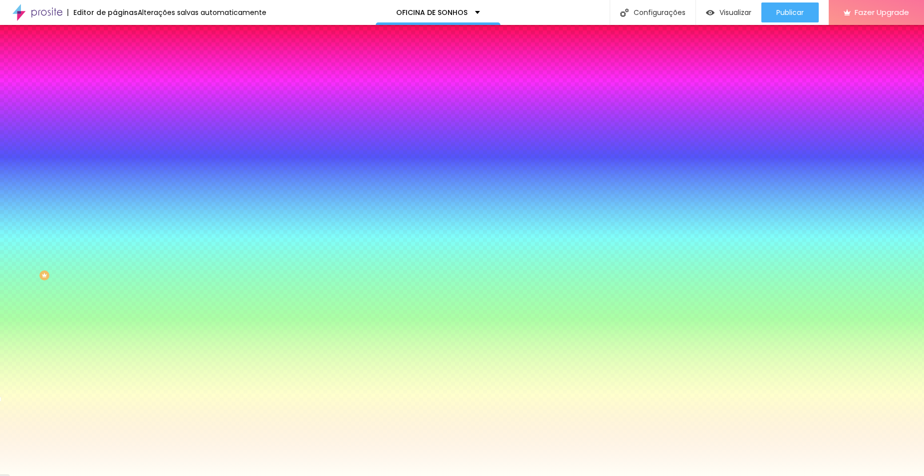
click at [115, 95] on div at bounding box center [172, 95] width 115 height 0
click at [115, 103] on input "#FFFFF6" at bounding box center [175, 100] width 120 height 10
paste input "F9F9F"
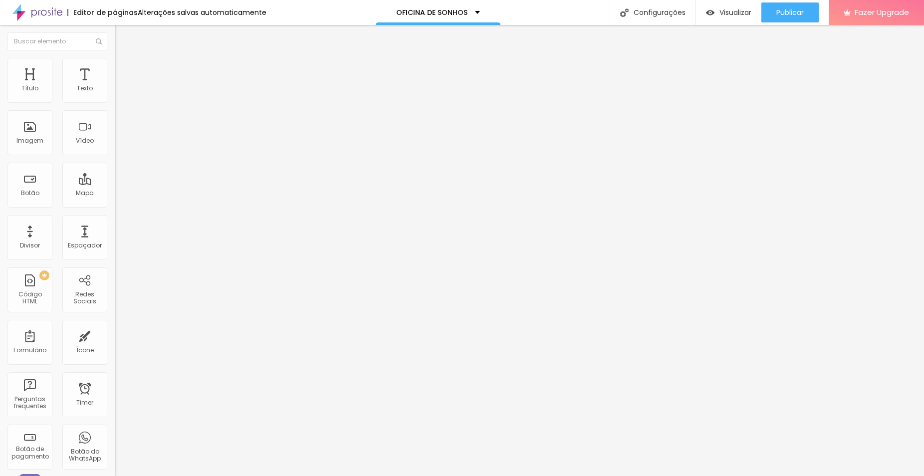
click at [124, 67] on span "Estilo" at bounding box center [131, 64] width 15 height 8
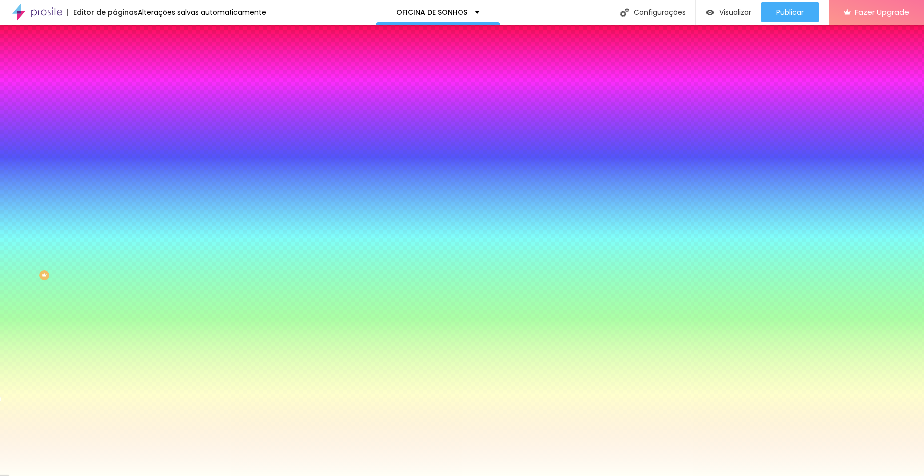
click at [115, 95] on div at bounding box center [172, 95] width 115 height 0
click at [1, 415] on div at bounding box center [0, 417] width 2 height 4
drag, startPoint x: 18, startPoint y: 114, endPoint x: 10, endPoint y: 116, distance: 8.2
click at [115, 116] on div "Cor de fundo Voltar ao padrão #F9F9F9 0 [PERSON_NAME] arredondada" at bounding box center [172, 162] width 115 height 169
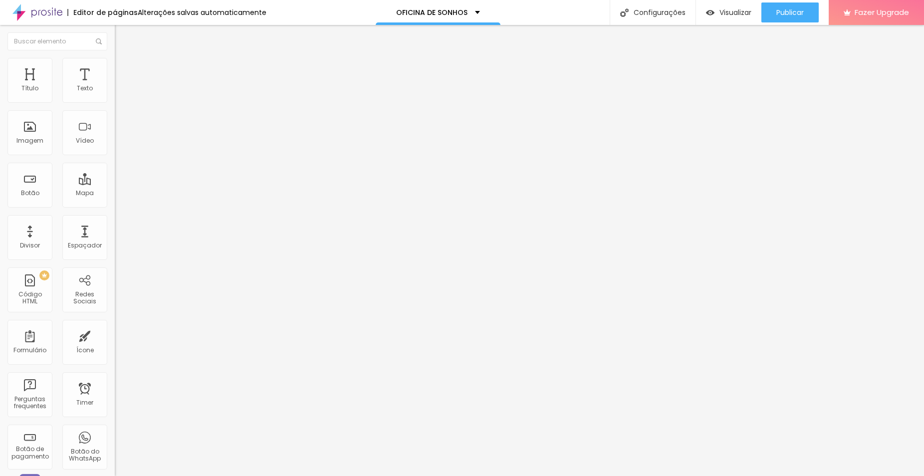
click at [115, 65] on li "Estilo" at bounding box center [172, 63] width 115 height 10
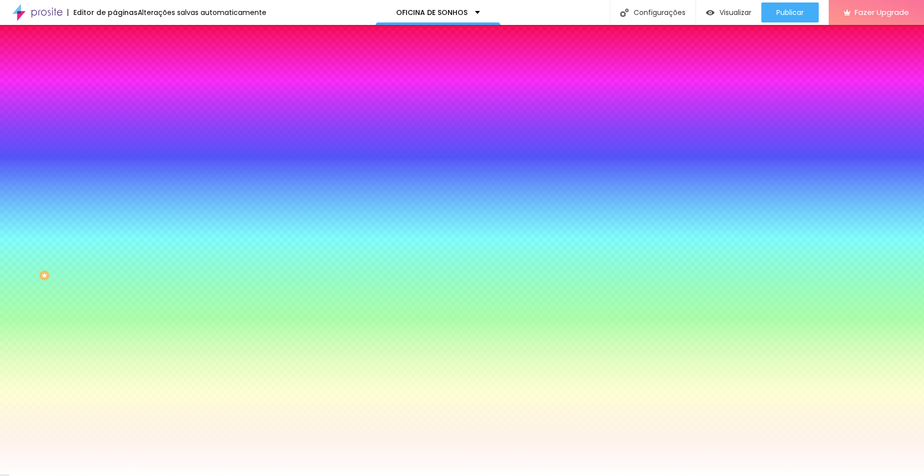
click at [115, 95] on div at bounding box center [172, 95] width 115 height 0
click at [85, 178] on div at bounding box center [462, 238] width 924 height 476
click at [88, 180] on div at bounding box center [462, 238] width 924 height 476
drag, startPoint x: 15, startPoint y: 113, endPoint x: 24, endPoint y: 120, distance: 11.4
click at [115, 105] on div at bounding box center [172, 105] width 115 height 0
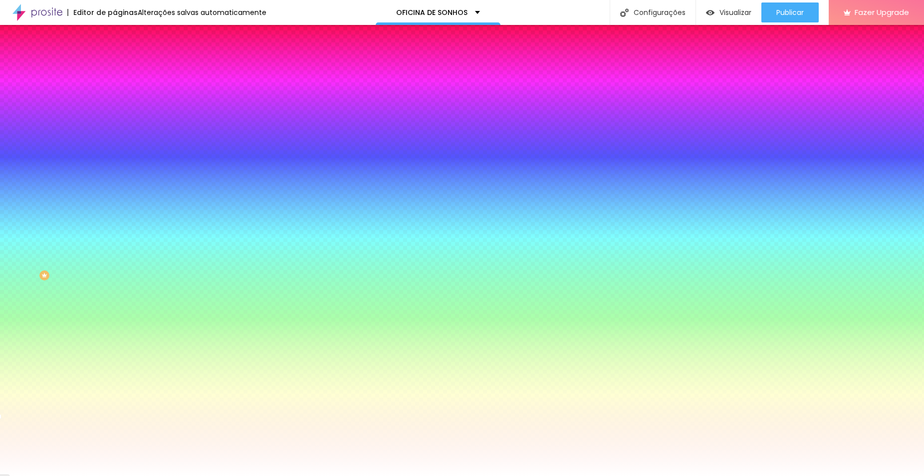
click at [115, 95] on div at bounding box center [172, 95] width 115 height 0
drag, startPoint x: 16, startPoint y: 114, endPoint x: 10, endPoint y: 116, distance: 6.5
click at [115, 116] on div "Cor de fundo Voltar ao padrão #F8F8F8 0 [PERSON_NAME] arredondada" at bounding box center [172, 162] width 115 height 169
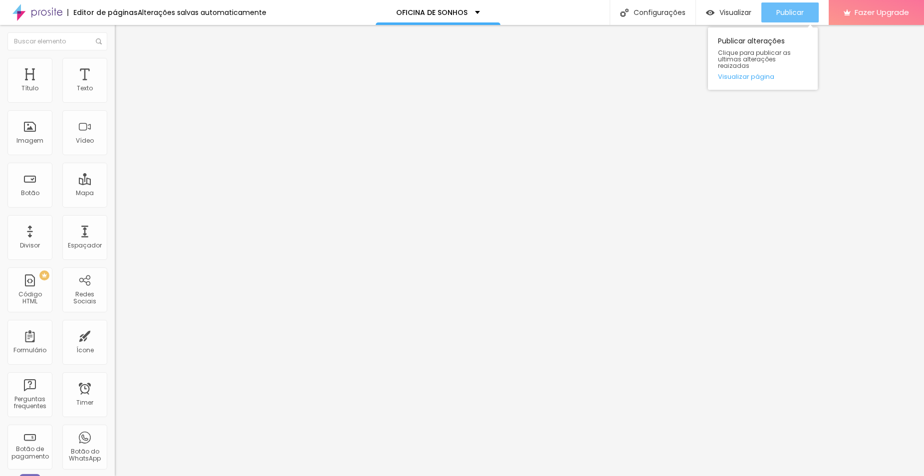
click at [780, 8] on span "Publicar" at bounding box center [789, 12] width 27 height 8
click at [766, 73] on link "Visualizar página" at bounding box center [763, 76] width 90 height 6
drag, startPoint x: 88, startPoint y: 112, endPoint x: 2, endPoint y: 110, distance: 86.3
click at [115, 110] on div "Texto Reserve Sua Data Alinhamento [GEOGRAPHIC_DATA] Link URL [URL][DOMAIN_NAME…" at bounding box center [172, 153] width 115 height 151
paste input "[URL][DOMAIN_NAME]!"
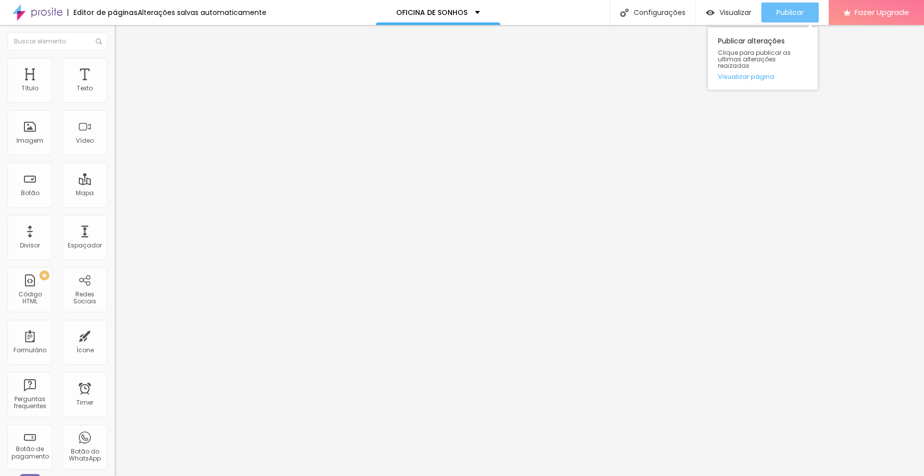
click at [791, 8] on span "Publicar" at bounding box center [789, 12] width 27 height 8
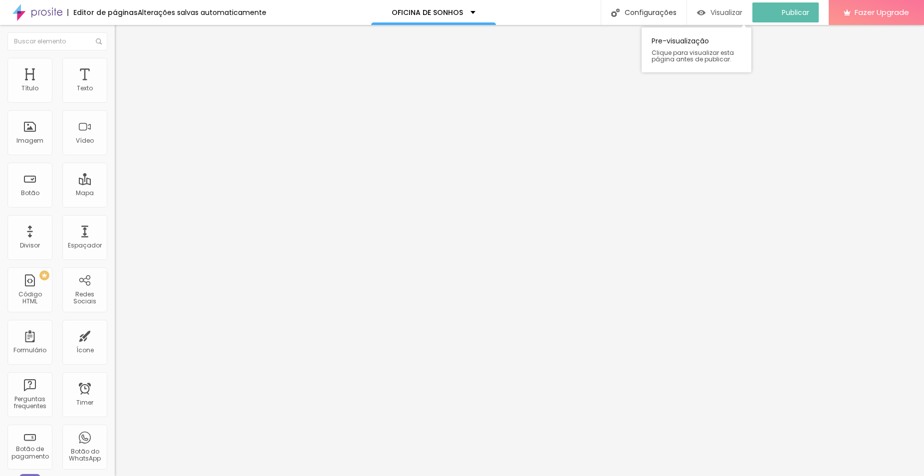
click at [737, 8] on span "Visualizar" at bounding box center [726, 12] width 32 height 8
drag, startPoint x: 70, startPoint y: 99, endPoint x: 56, endPoint y: 98, distance: 14.0
click at [115, 184] on input "range" at bounding box center [147, 188] width 64 height 8
click at [115, 86] on span "Titulo 1" at bounding box center [131, 79] width 32 height 14
click at [115, 235] on input "range" at bounding box center [147, 239] width 64 height 8
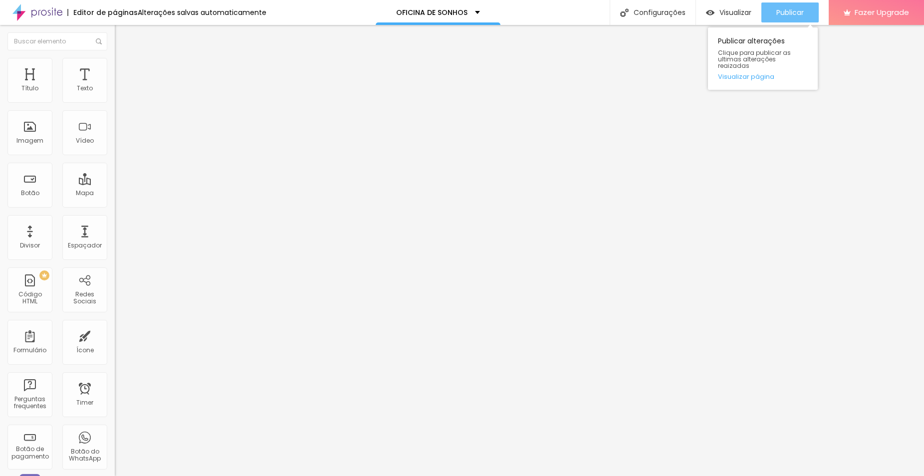
click at [787, 13] on span "Publicar" at bounding box center [789, 12] width 27 height 8
click at [115, 127] on img at bounding box center [118, 123] width 7 height 7
click at [115, 119] on img at bounding box center [118, 115] width 7 height 7
click at [124, 69] on span "Estilo" at bounding box center [131, 64] width 15 height 8
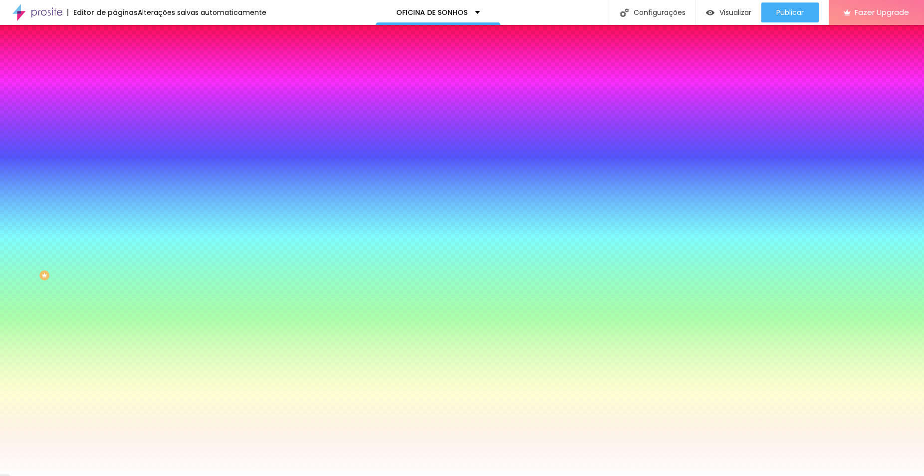
click at [124, 70] on span "Avançado" at bounding box center [140, 74] width 33 height 8
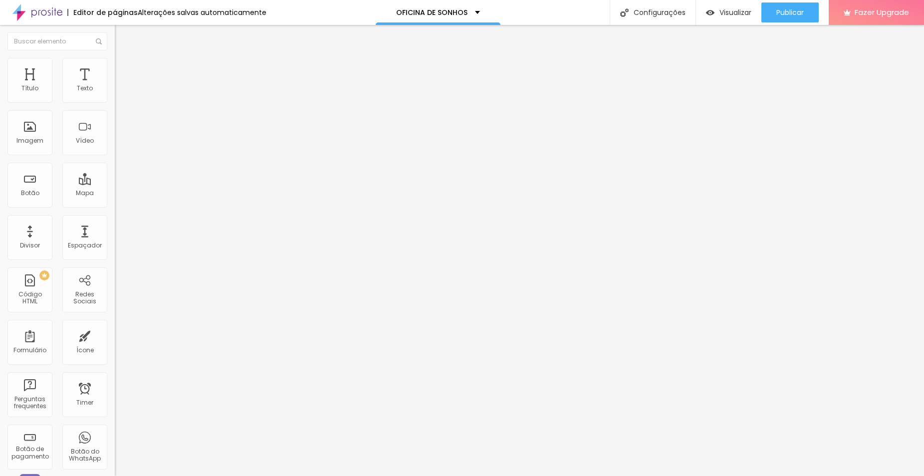
drag, startPoint x: 40, startPoint y: 122, endPoint x: 8, endPoint y: 116, distance: 33.1
click at [115, 219] on div "0 Espaço de baixo" at bounding box center [172, 289] width 115 height 141
drag, startPoint x: 30, startPoint y: 99, endPoint x: 10, endPoint y: 97, distance: 20.6
click at [115, 97] on div "0 Espaço de cima" at bounding box center [172, 148] width 115 height 141
click at [115, 64] on li "Estilo" at bounding box center [172, 63] width 115 height 10
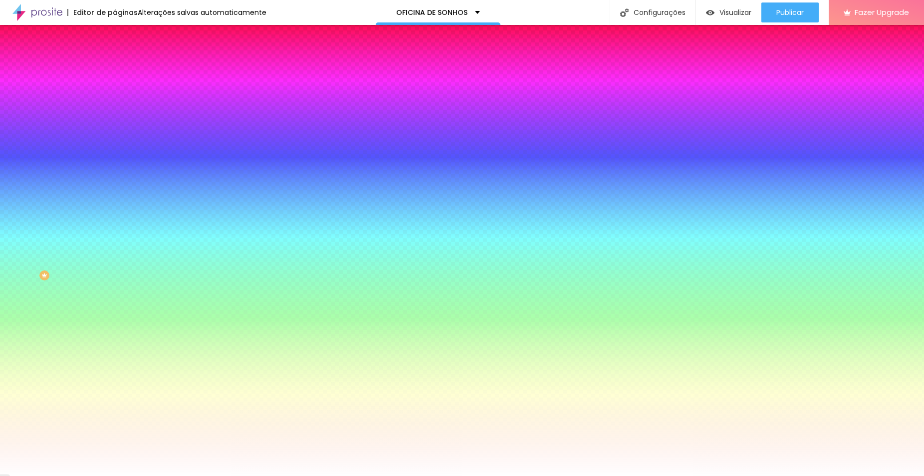
click at [115, 58] on li "Conteúdo" at bounding box center [172, 53] width 115 height 10
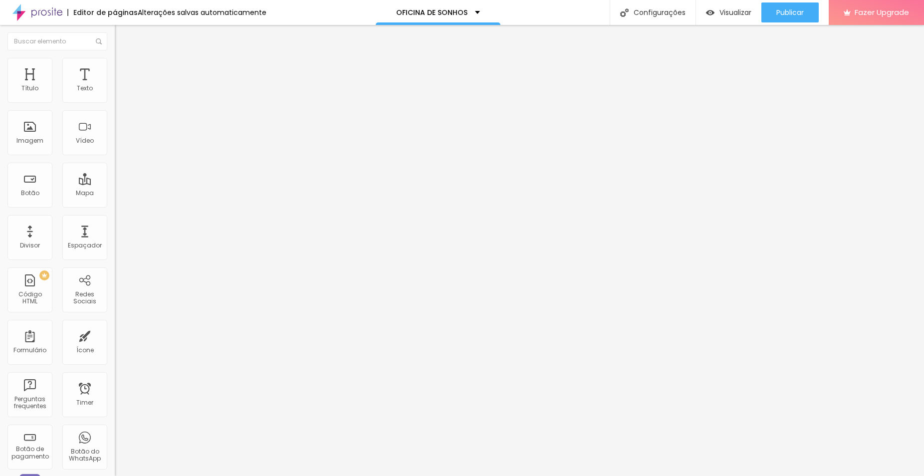
drag, startPoint x: 56, startPoint y: 114, endPoint x: -1, endPoint y: 110, distance: 57.0
click at [0, 110] on html "Editor de páginas Alterações [PERSON_NAME] automaticamente OFICINA DE SONHOS Co…" at bounding box center [462, 238] width 924 height 476
paste input "[URL][DOMAIN_NAME]"
click at [124, 66] on span "Avançado" at bounding box center [140, 64] width 33 height 8
click at [115, 68] on ul "Estilo Avançado" at bounding box center [172, 58] width 115 height 20
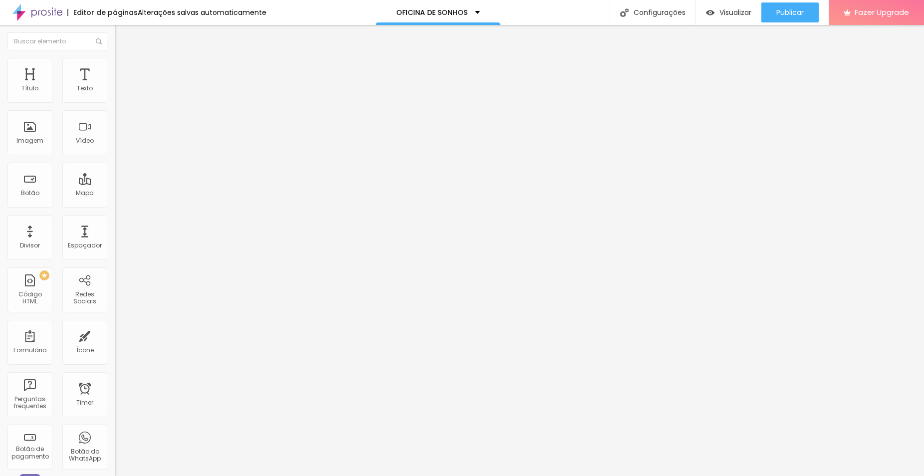
click at [124, 59] on span "Estilo" at bounding box center [131, 54] width 15 height 8
click at [120, 92] on icon "button" at bounding box center [122, 90] width 4 height 4
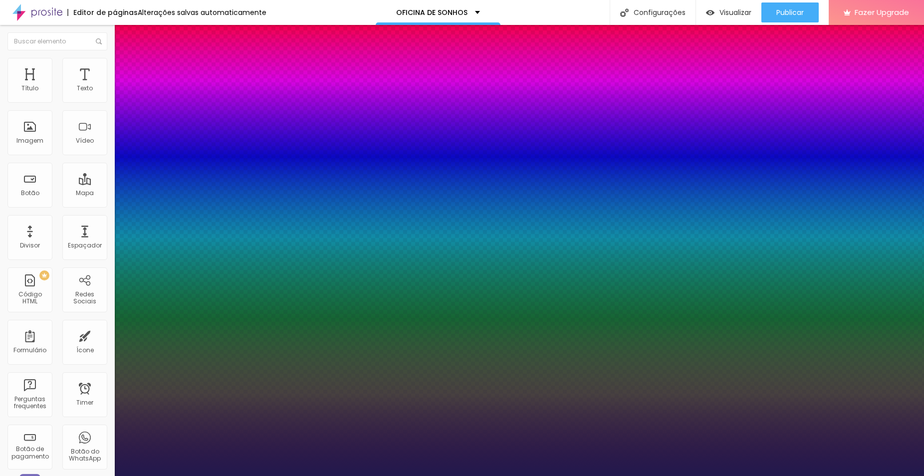
drag, startPoint x: 149, startPoint y: 167, endPoint x: 140, endPoint y: 165, distance: 8.7
click at [648, 475] on div at bounding box center [462, 476] width 924 height 0
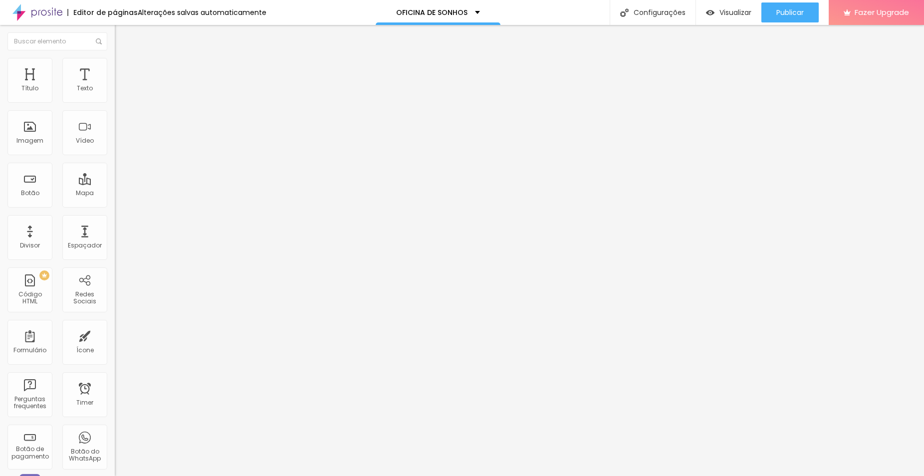
paste input "[URL][DOMAIN_NAME]"
drag, startPoint x: 81, startPoint y: 118, endPoint x: 4, endPoint y: 113, distance: 77.0
click at [115, 113] on div "Texto RESERVE SUA DATA Alinhamento [GEOGRAPHIC_DATA] Link URL [URL][DOMAIN_NAME…" at bounding box center [172, 153] width 115 height 151
drag, startPoint x: 71, startPoint y: 114, endPoint x: 31, endPoint y: 115, distance: 39.9
click at [115, 94] on input "SINAL PARA RESERVA R$200" at bounding box center [175, 89] width 120 height 10
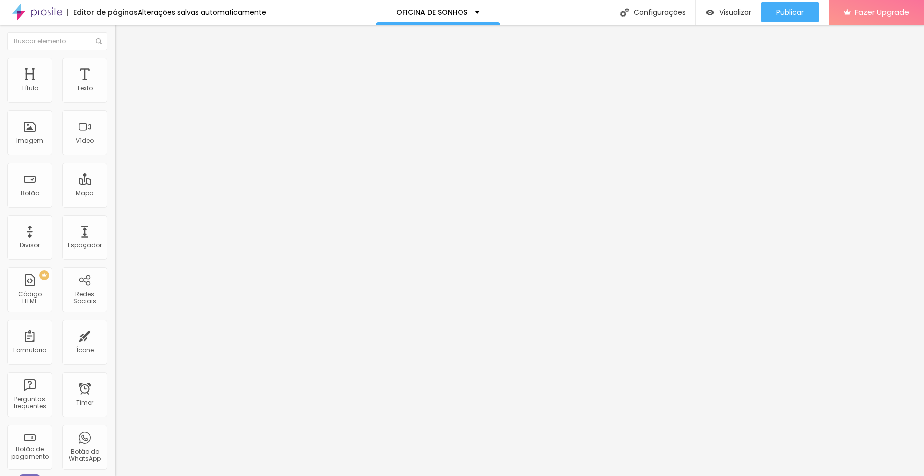
click at [119, 93] on icon "button" at bounding box center [122, 90] width 6 height 6
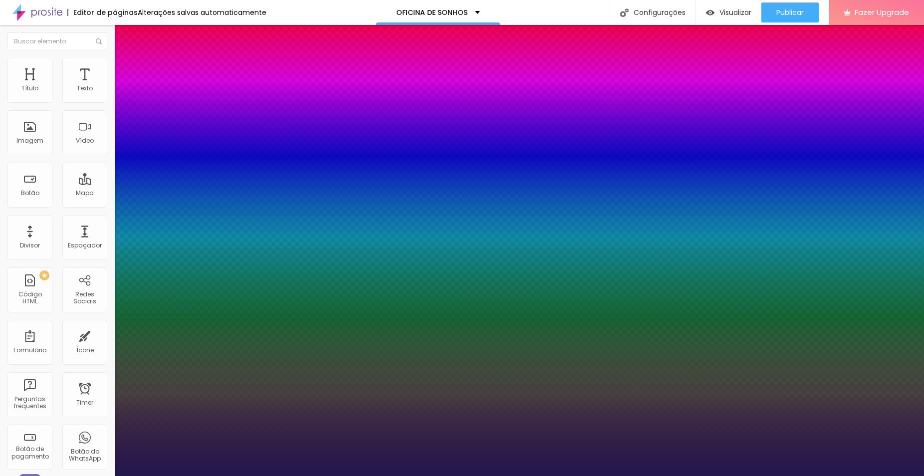
drag, startPoint x: 165, startPoint y: 238, endPoint x: 152, endPoint y: 236, distance: 13.1
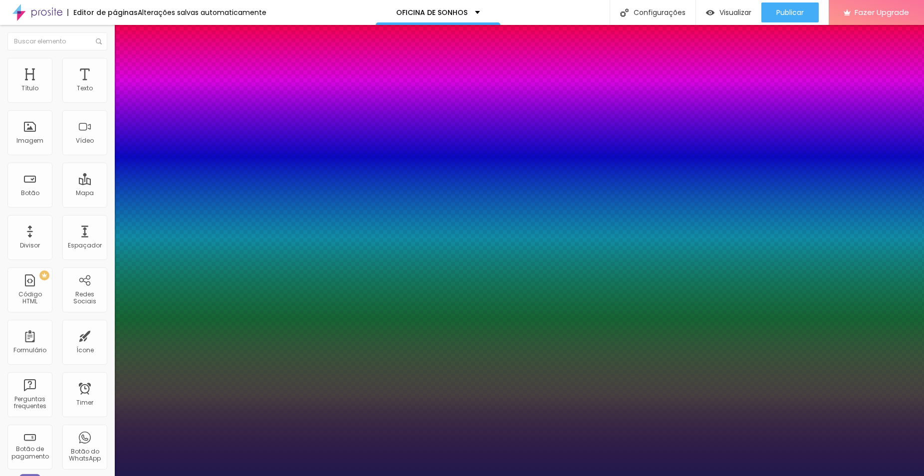
click at [723, 475] on div at bounding box center [462, 476] width 924 height 0
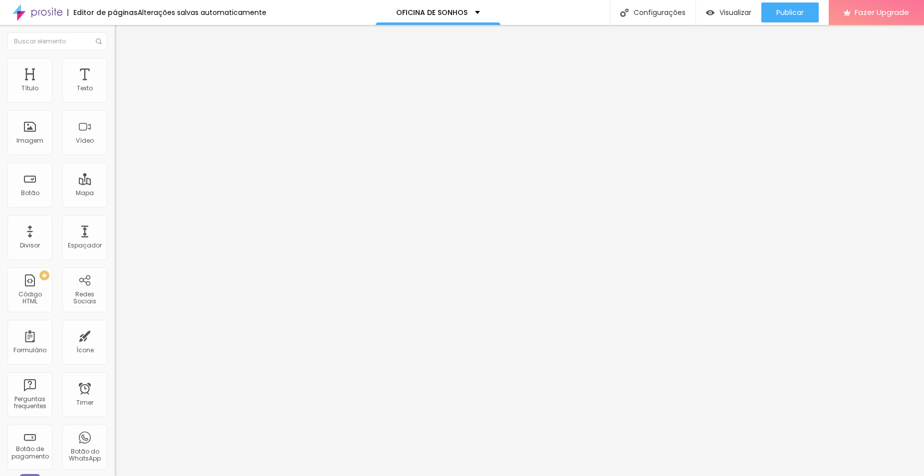
click at [124, 70] on span "Avançado" at bounding box center [140, 74] width 33 height 8
click at [115, 68] on li "Estilo" at bounding box center [172, 63] width 115 height 10
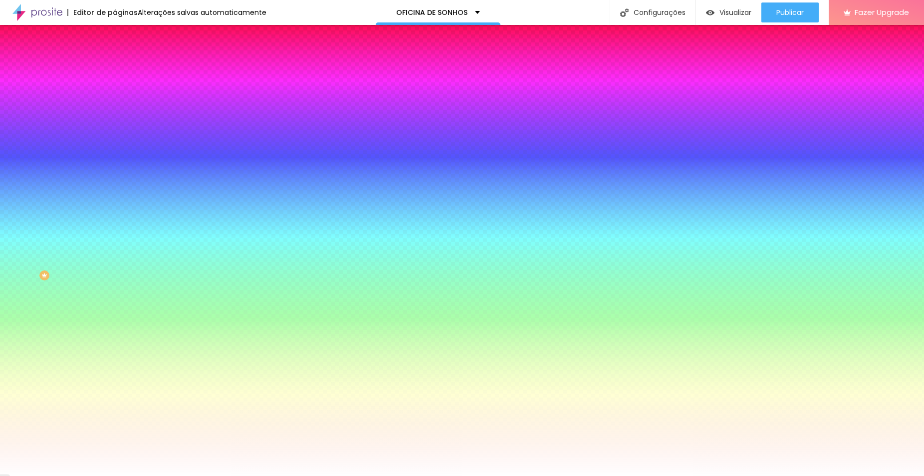
click at [120, 126] on icon "button" at bounding box center [122, 127] width 4 height 4
drag, startPoint x: 200, startPoint y: 193, endPoint x: 175, endPoint y: 193, distance: 24.9
click at [83, 475] on div at bounding box center [462, 476] width 924 height 0
click at [115, 57] on img at bounding box center [119, 52] width 9 height 9
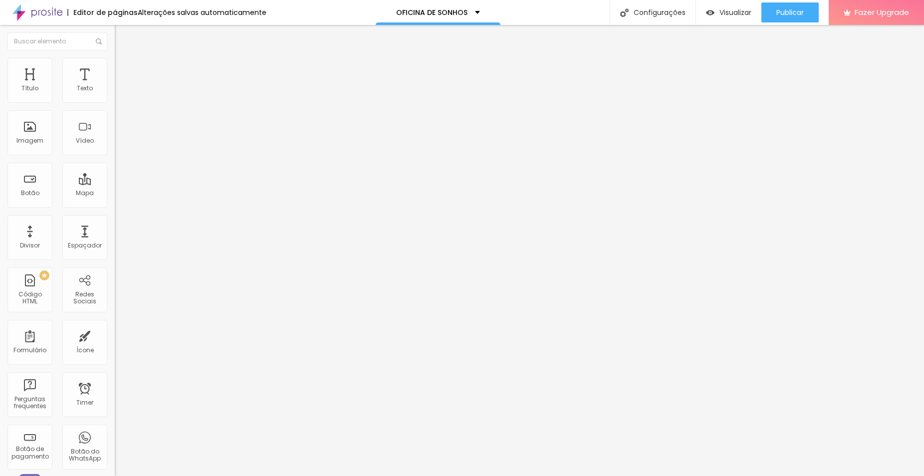
click at [115, 119] on img at bounding box center [118, 115] width 7 height 7
click at [115, 61] on li "Avançado" at bounding box center [172, 63] width 115 height 10
click at [124, 59] on span "Estilo" at bounding box center [131, 54] width 15 height 8
click at [120, 92] on icon "button" at bounding box center [122, 90] width 4 height 4
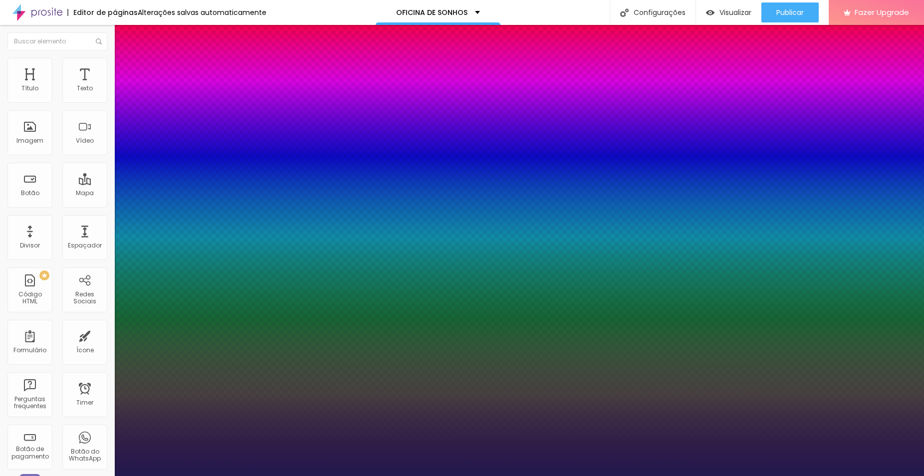
click at [853, 475] on div at bounding box center [462, 476] width 924 height 0
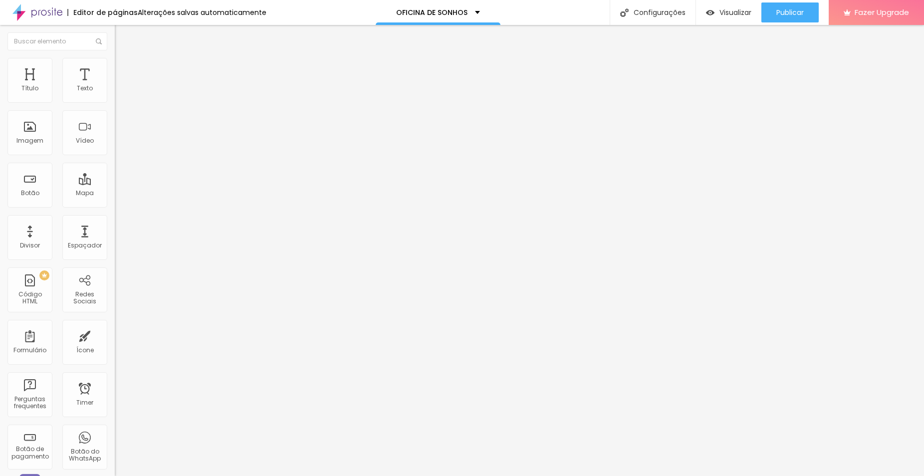
click at [115, 65] on li "Estilo" at bounding box center [172, 63] width 115 height 10
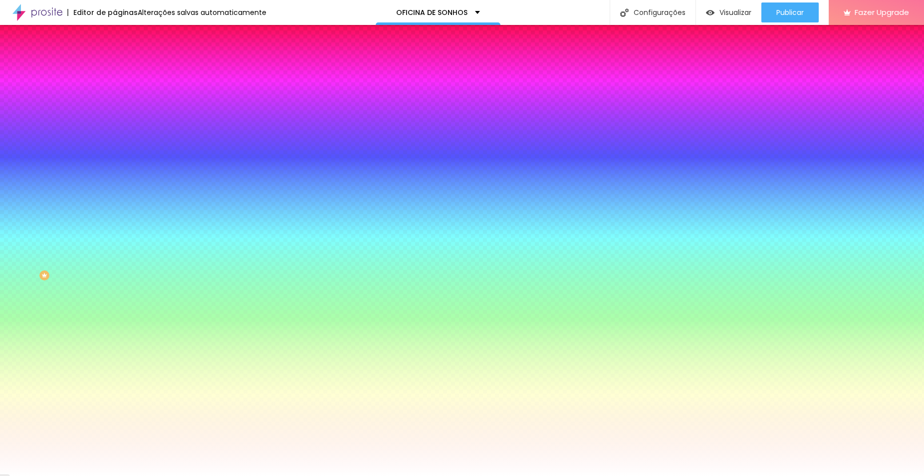
click at [121, 120] on icon "button" at bounding box center [123, 116] width 4 height 7
click at [119, 127] on icon "button" at bounding box center [122, 127] width 6 height 6
drag, startPoint x: 154, startPoint y: 187, endPoint x: 180, endPoint y: 191, distance: 25.8
drag, startPoint x: 153, startPoint y: 190, endPoint x: 218, endPoint y: 196, distance: 65.6
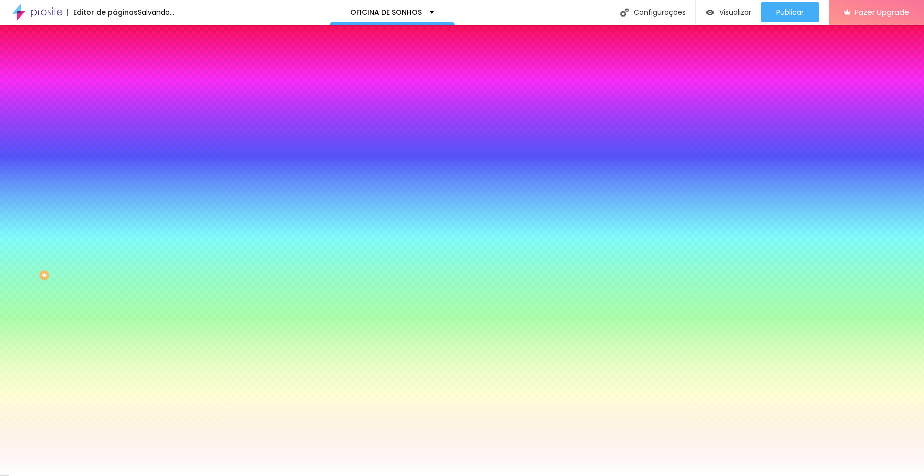
click at [853, 475] on div at bounding box center [462, 476] width 924 height 0
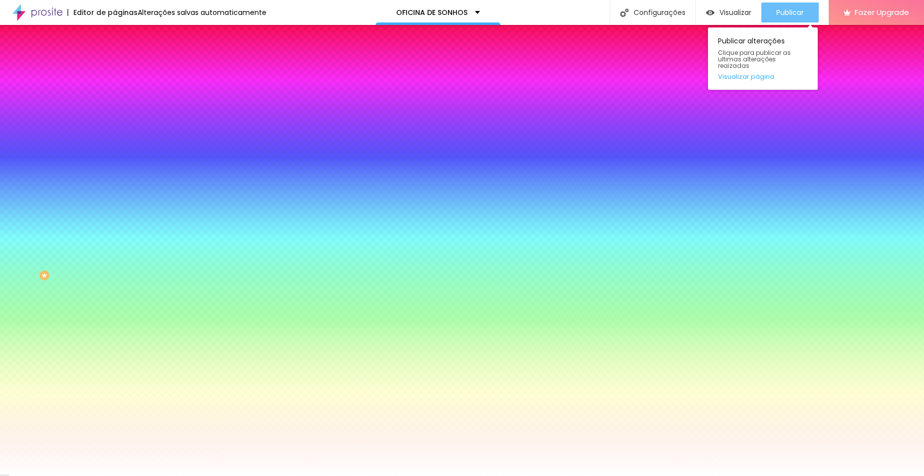
click at [789, 8] on span "Publicar" at bounding box center [789, 12] width 27 height 8
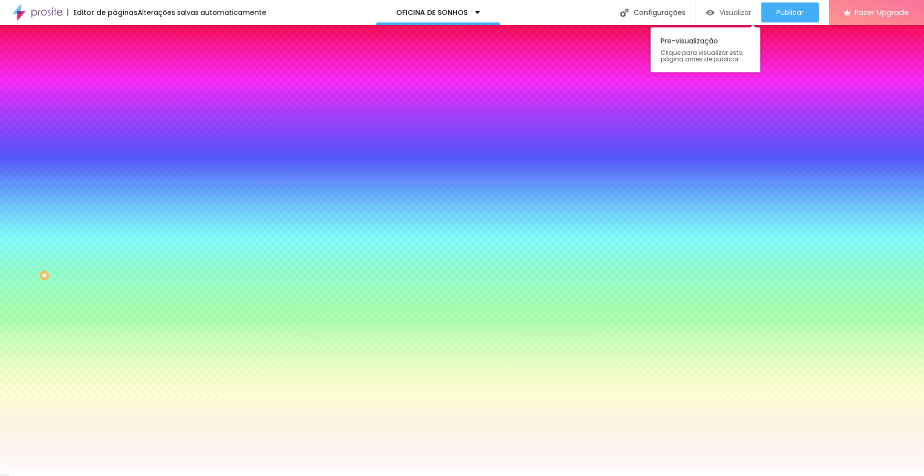
click at [737, 9] on span "Visualizar" at bounding box center [735, 12] width 32 height 8
